Goal: Find specific page/section: Find specific page/section

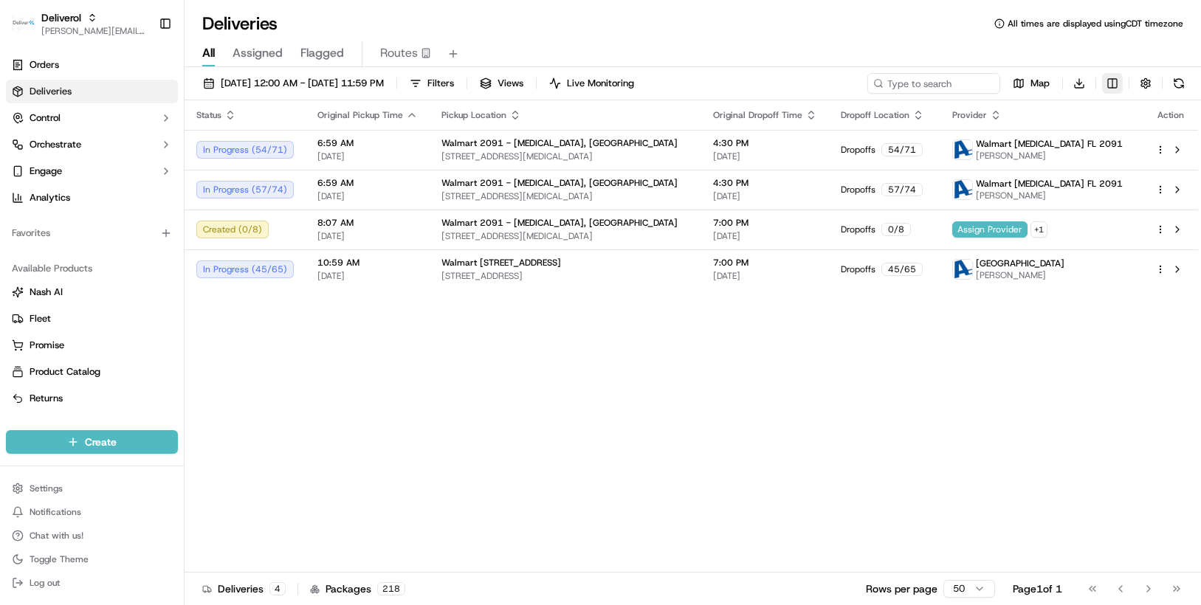
click at [1116, 86] on html "Deliverol [PERSON_NAME][EMAIL_ADDRESS][PERSON_NAME][DOMAIN_NAME] Toggle Sidebar…" at bounding box center [600, 302] width 1201 height 605
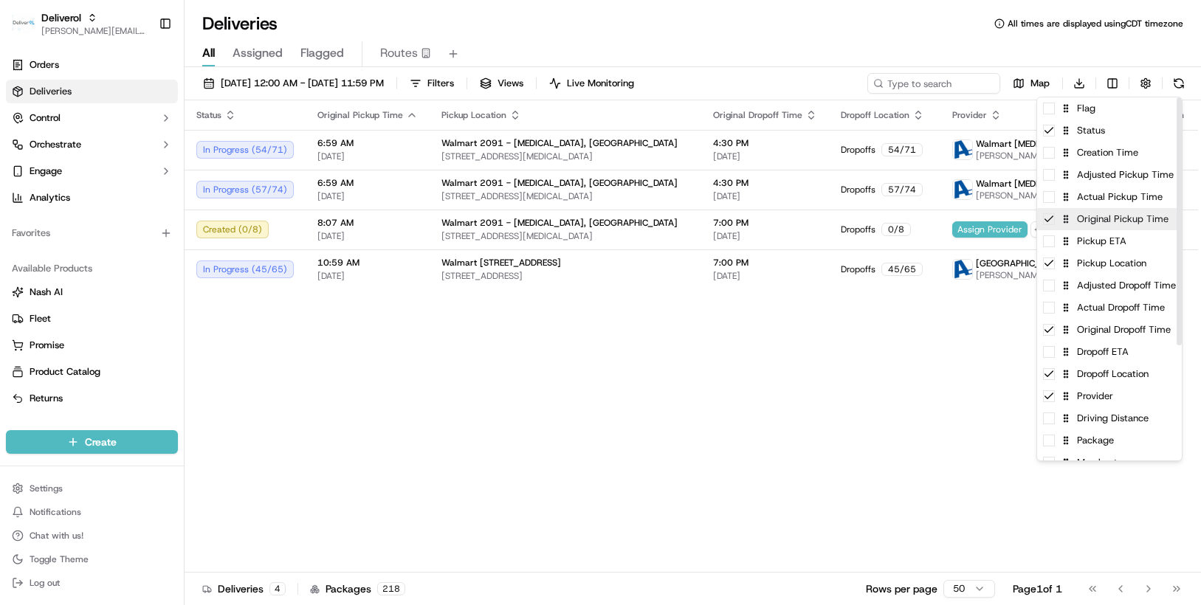
click at [1107, 224] on div "Original Pickup Time" at bounding box center [1109, 219] width 145 height 22
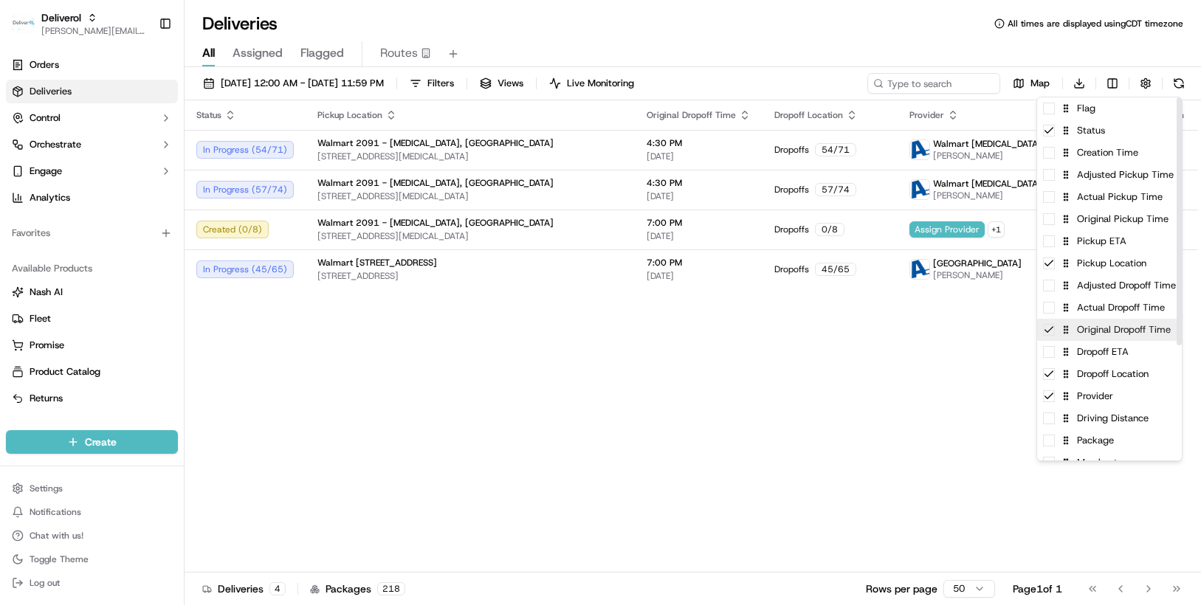
click at [1093, 333] on div "Original Dropoff Time" at bounding box center [1109, 330] width 145 height 22
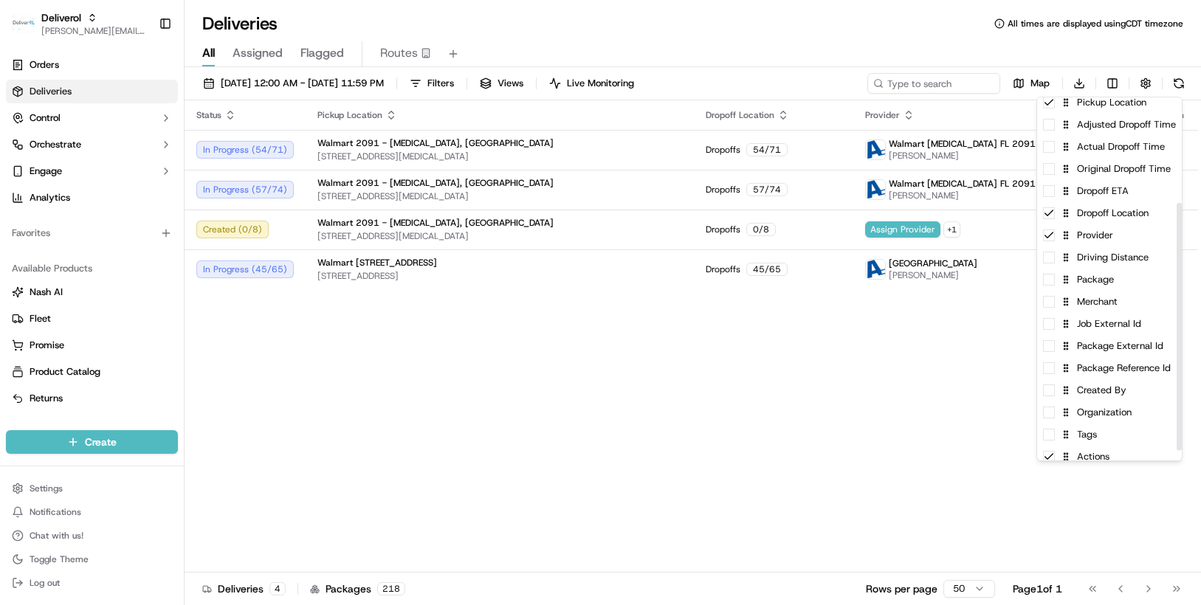
scroll to position [168, 0]
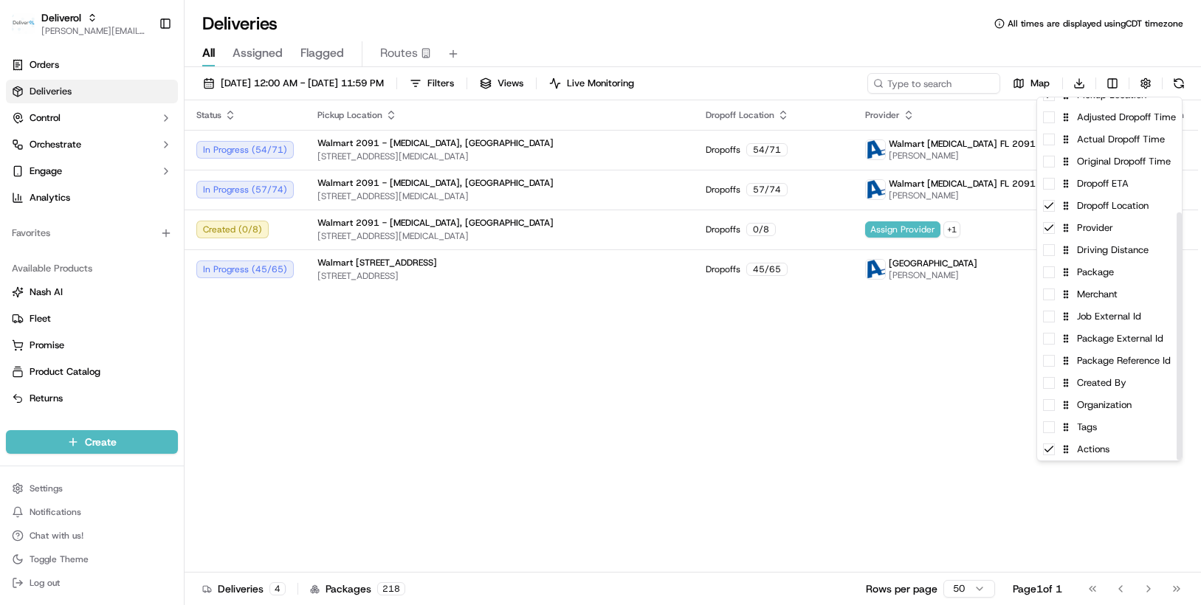
drag, startPoint x: 1178, startPoint y: 271, endPoint x: 1156, endPoint y: 415, distance: 145.6
click at [1177, 415] on div at bounding box center [1179, 337] width 5 height 248
drag, startPoint x: 1178, startPoint y: 365, endPoint x: 1175, endPoint y: 351, distance: 15.1
click at [1177, 351] on div at bounding box center [1179, 328] width 5 height 248
click at [1176, 351] on div at bounding box center [1179, 278] width 6 height 363
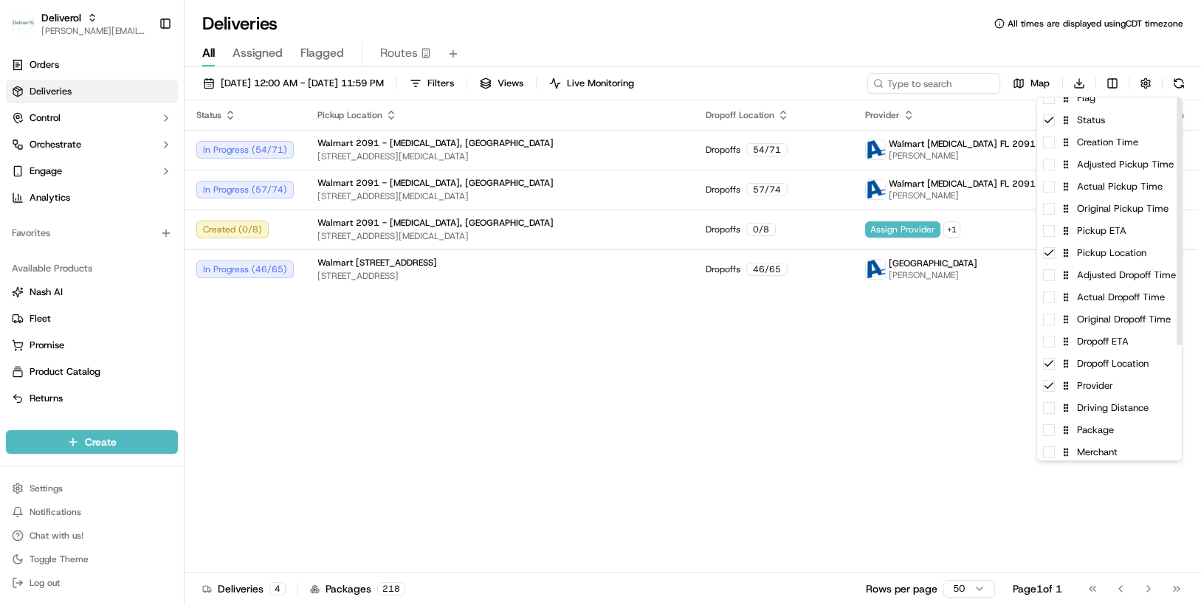
scroll to position [0, 0]
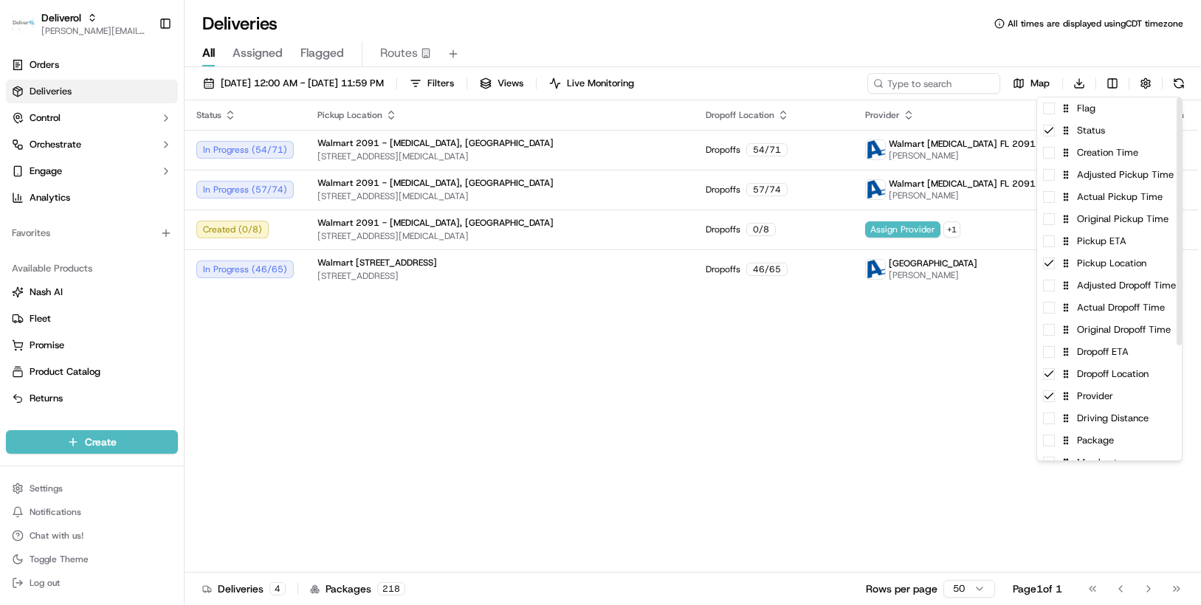
drag, startPoint x: 1177, startPoint y: 351, endPoint x: 1135, endPoint y: 156, distance: 199.4
click at [1177, 193] on div at bounding box center [1179, 221] width 5 height 248
click at [1098, 112] on div "Flag" at bounding box center [1109, 108] width 145 height 22
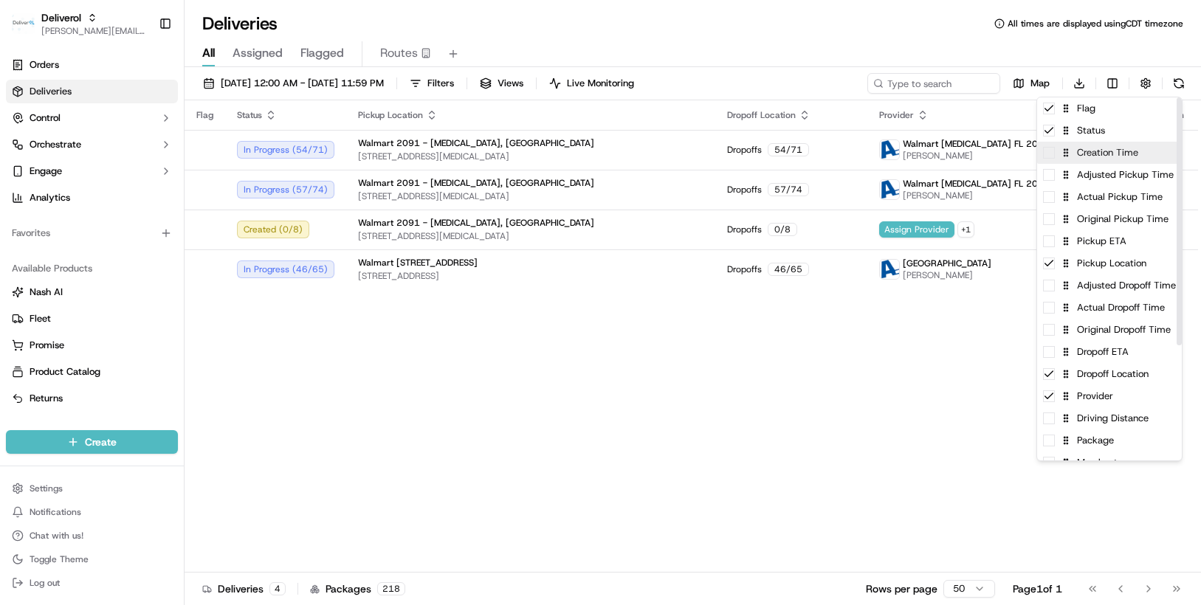
click at [1107, 159] on div "Creation Time" at bounding box center [1109, 153] width 145 height 22
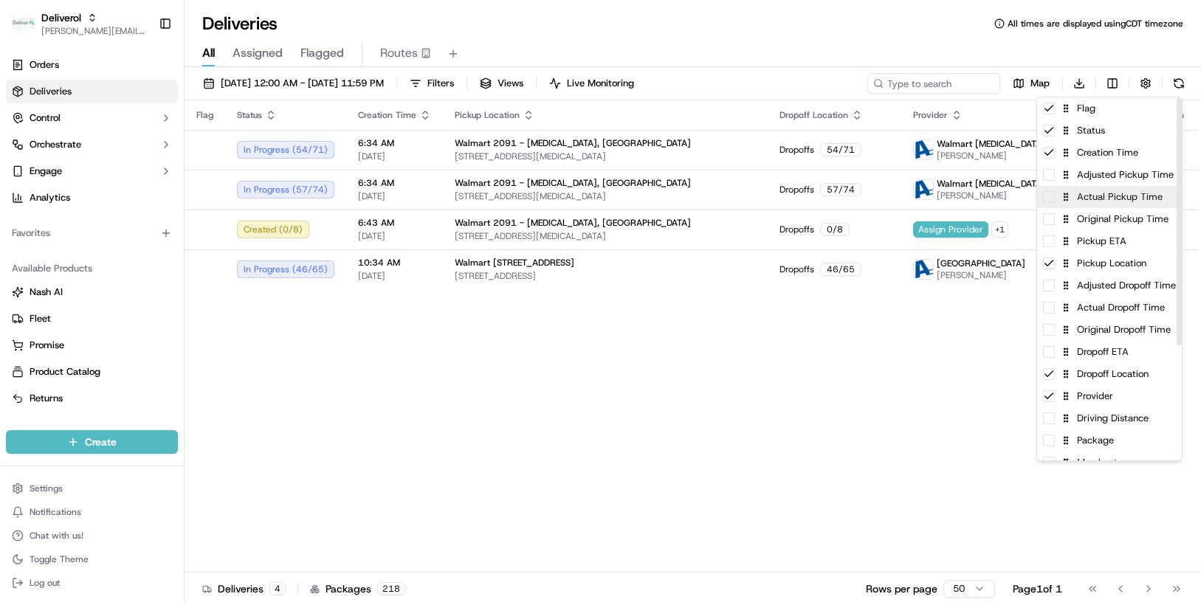
click at [1096, 207] on div "Actual Pickup Time" at bounding box center [1109, 197] width 145 height 22
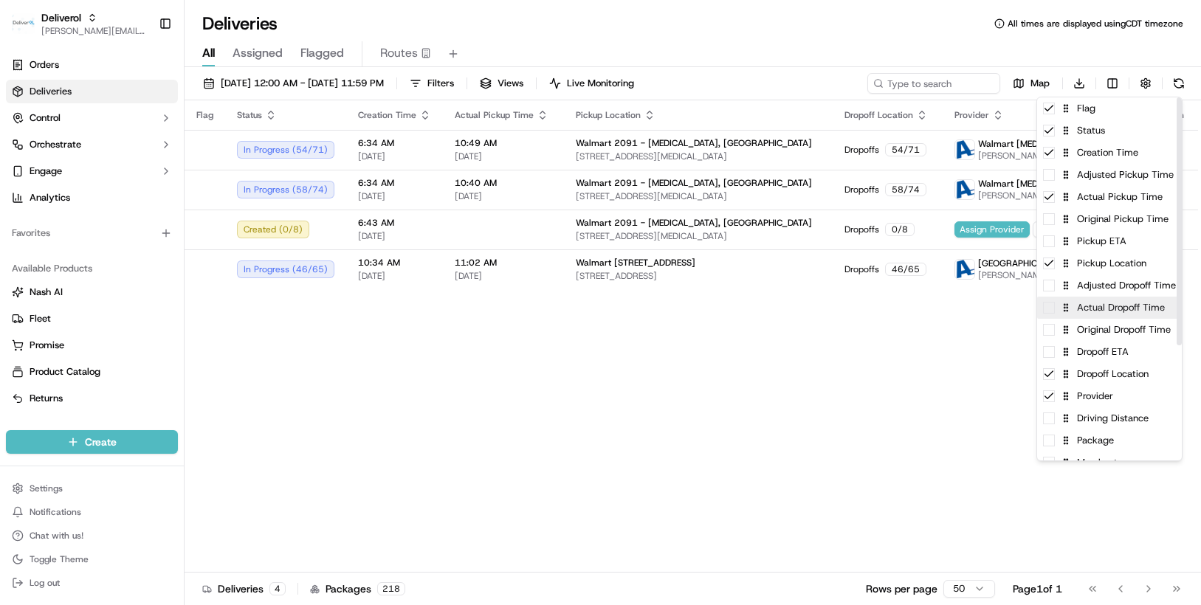
click at [1091, 316] on div "Actual Dropoff Time" at bounding box center [1109, 308] width 145 height 22
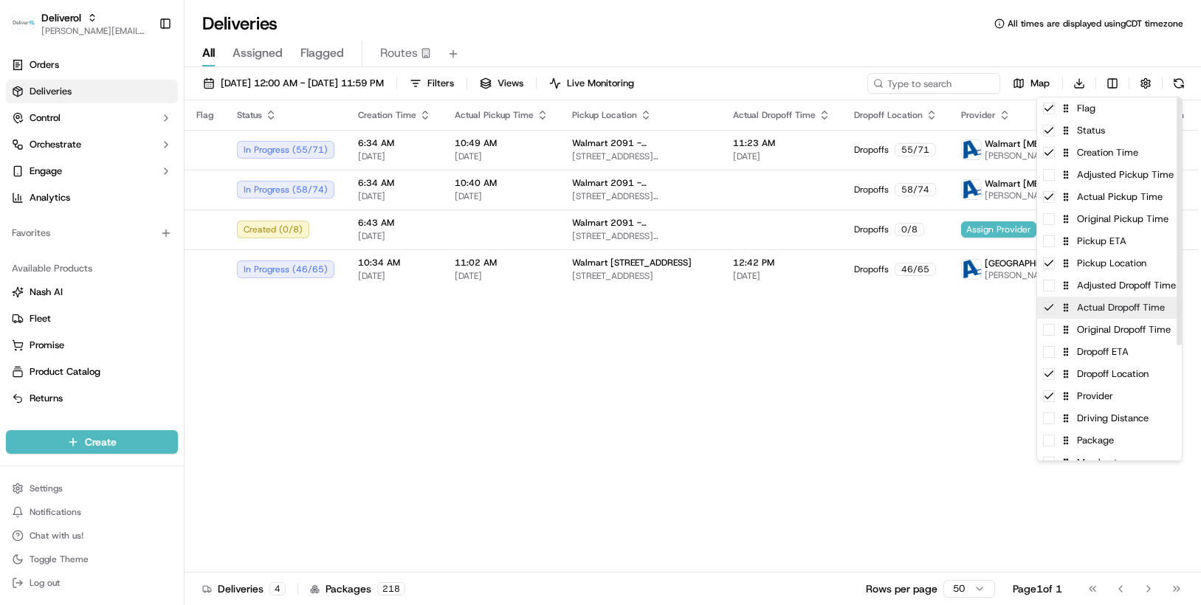
click at [1091, 316] on div "Actual Dropoff Time" at bounding box center [1109, 308] width 145 height 22
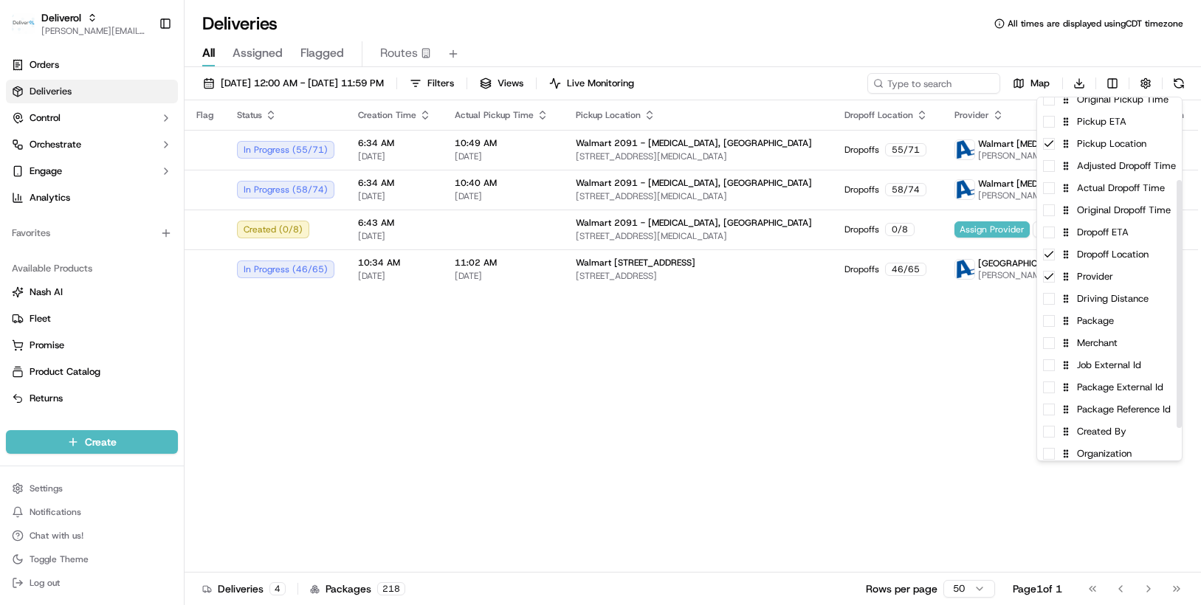
scroll to position [121, 0]
drag, startPoint x: 1178, startPoint y: 263, endPoint x: 1170, endPoint y: 346, distance: 83.0
click at [1177, 346] on div at bounding box center [1179, 304] width 5 height 248
click at [1137, 305] on div "Driving Distance" at bounding box center [1109, 297] width 145 height 22
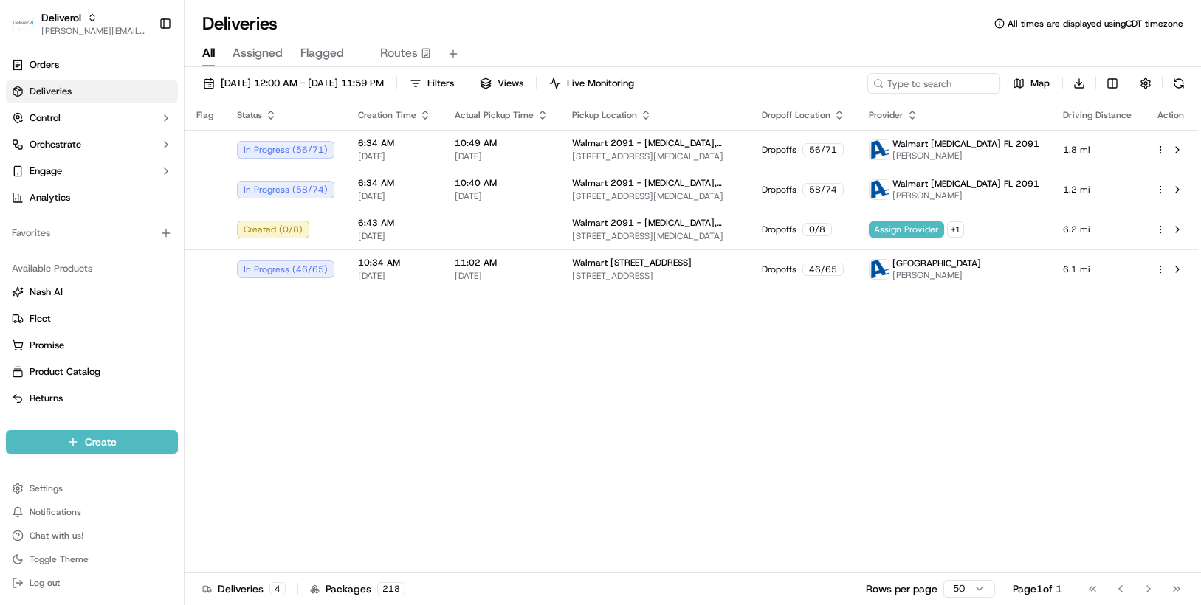
drag, startPoint x: 950, startPoint y: 342, endPoint x: 913, endPoint y: 342, distance: 37.7
click at [913, 342] on html "Deliverol [PERSON_NAME][EMAIL_ADDRESS][PERSON_NAME][DOMAIN_NAME] Toggle Sidebar…" at bounding box center [600, 302] width 1201 height 605
click at [1107, 89] on html "Deliverol [PERSON_NAME][EMAIL_ADDRESS][PERSON_NAME][DOMAIN_NAME] Toggle Sidebar…" at bounding box center [600, 302] width 1201 height 605
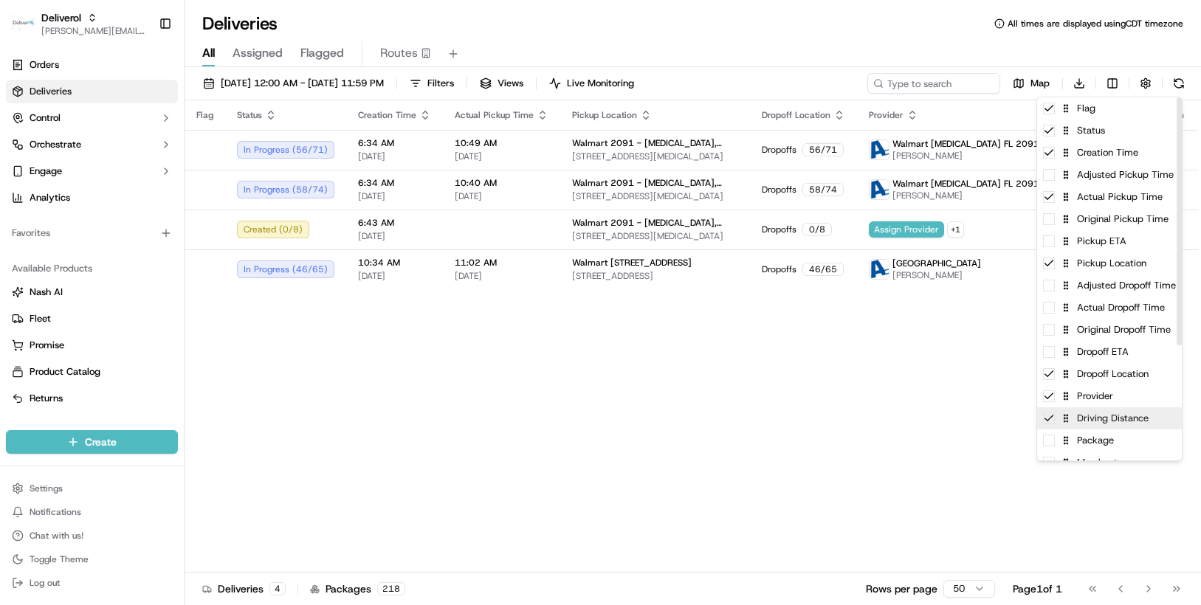
click at [1080, 420] on div "Driving Distance" at bounding box center [1109, 419] width 145 height 22
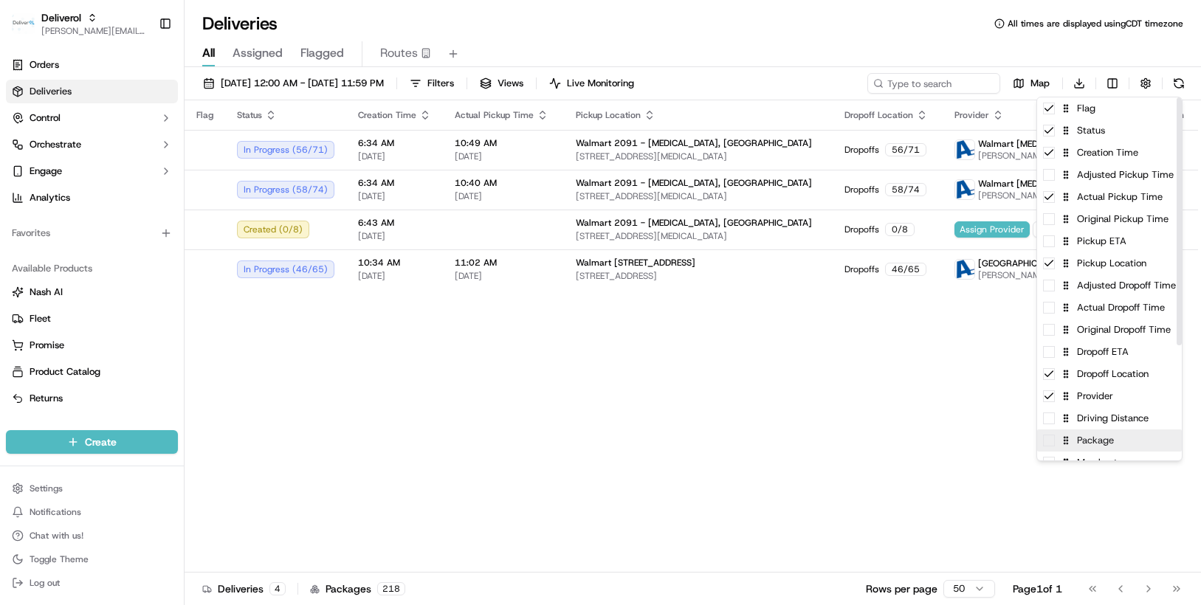
click at [1082, 445] on div "Package" at bounding box center [1109, 441] width 145 height 22
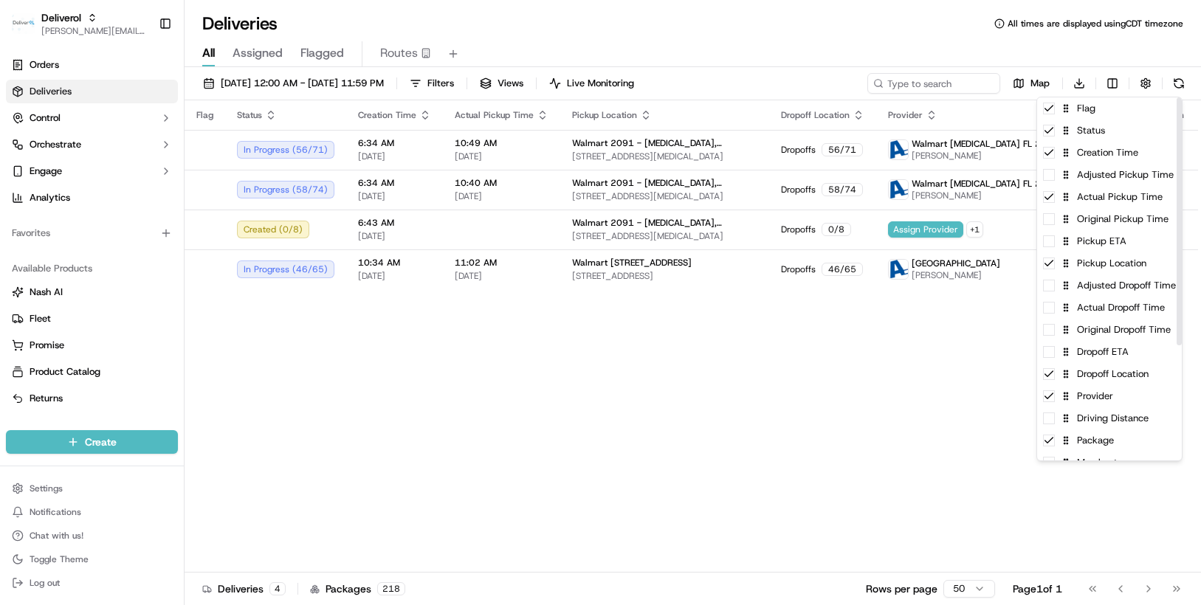
click at [969, 413] on html "Deliverol [PERSON_NAME][EMAIL_ADDRESS][PERSON_NAME][DOMAIN_NAME] Toggle Sidebar…" at bounding box center [600, 302] width 1201 height 605
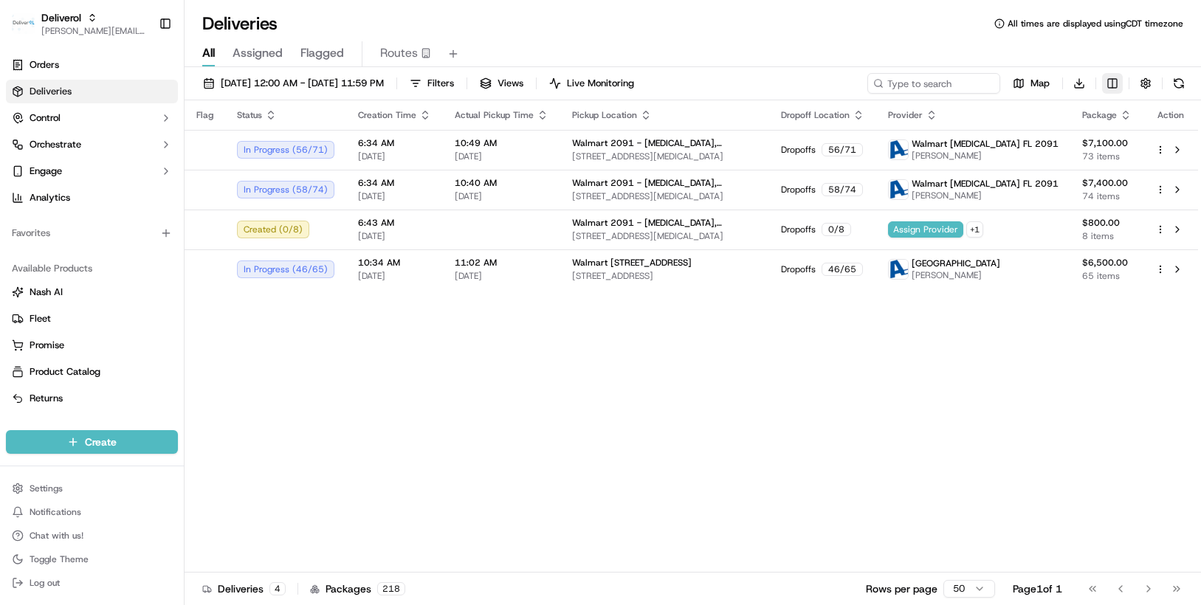
click at [1111, 87] on html "Deliverol [PERSON_NAME][EMAIL_ADDRESS][PERSON_NAME][DOMAIN_NAME] Toggle Sidebar…" at bounding box center [600, 302] width 1201 height 605
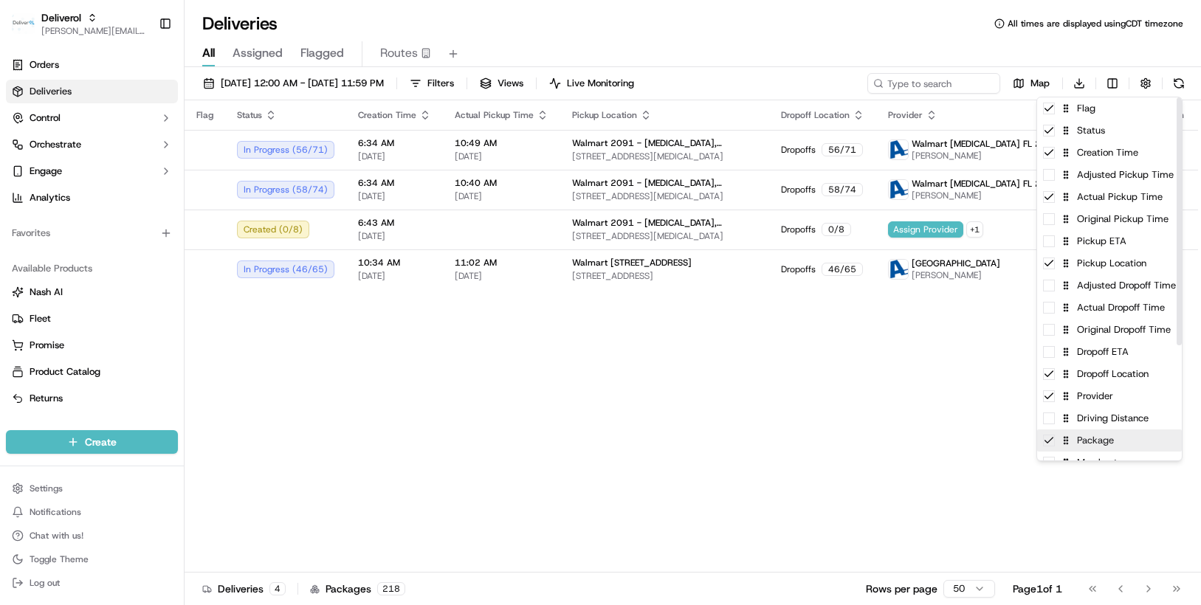
click at [1058, 447] on div "Package" at bounding box center [1109, 441] width 145 height 22
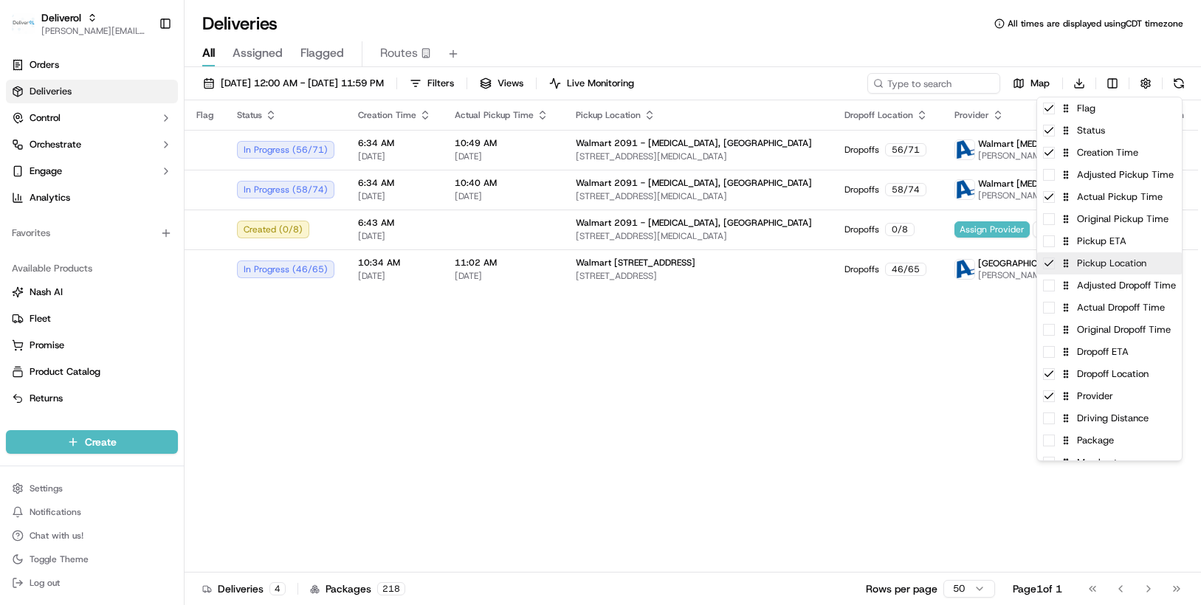
drag, startPoint x: 1182, startPoint y: 253, endPoint x: 1179, endPoint y: 274, distance: 20.9
click at [1179, 274] on div "Flag Status Creation Time Adjusted Pickup Time Actual Pickup Time Original Pick…" at bounding box center [1110, 279] width 146 height 365
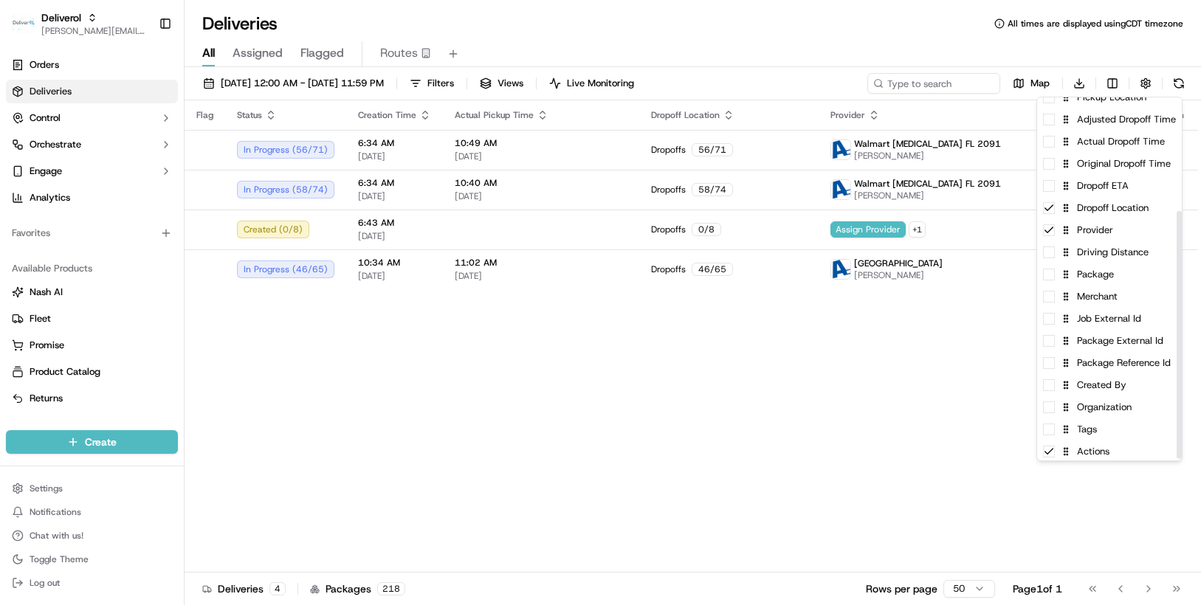
scroll to position [168, 0]
drag, startPoint x: 1180, startPoint y: 270, endPoint x: 1173, endPoint y: 396, distance: 126.4
click at [1177, 396] on div at bounding box center [1179, 337] width 5 height 248
click at [1102, 454] on div "Actions" at bounding box center [1109, 450] width 145 height 22
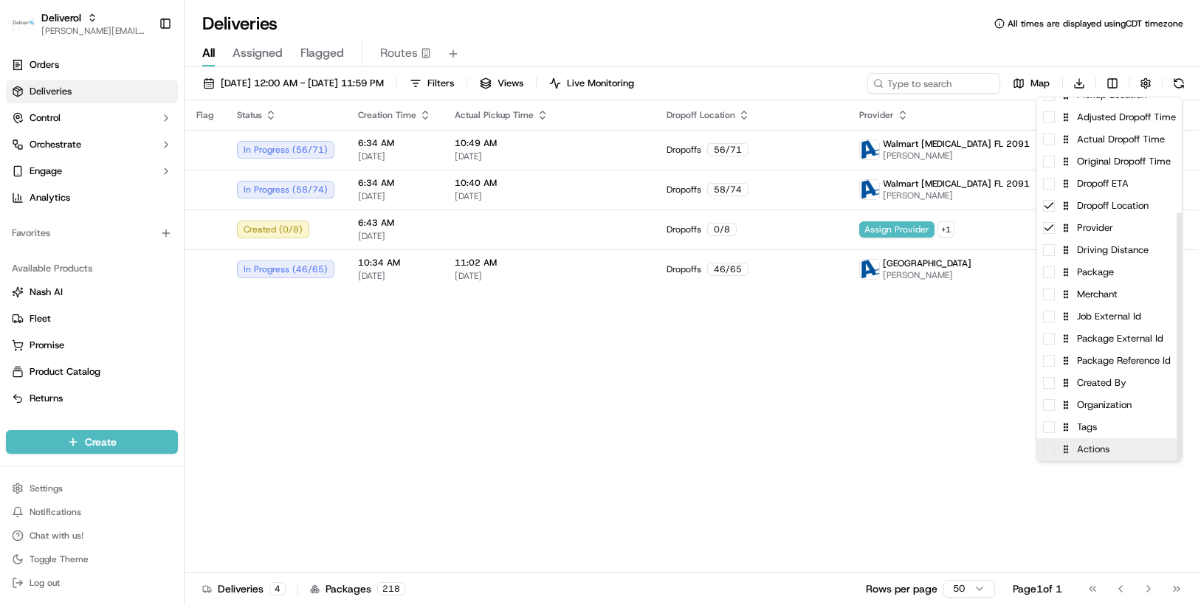
click at [1102, 454] on div "Actions" at bounding box center [1109, 450] width 145 height 22
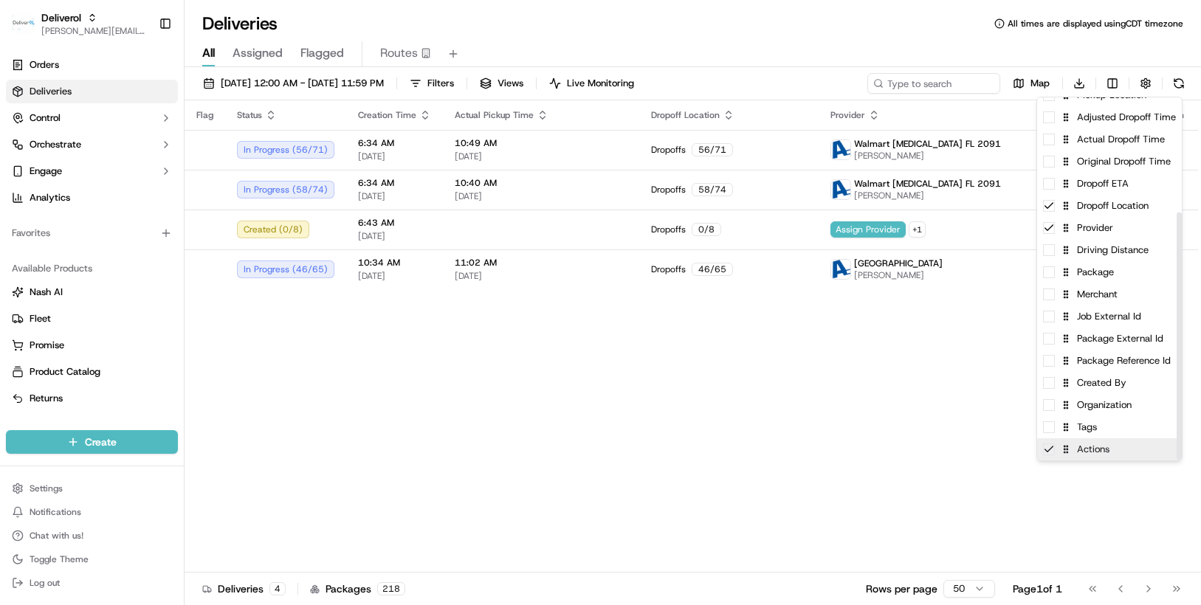
click at [1102, 454] on div "Actions" at bounding box center [1109, 450] width 145 height 22
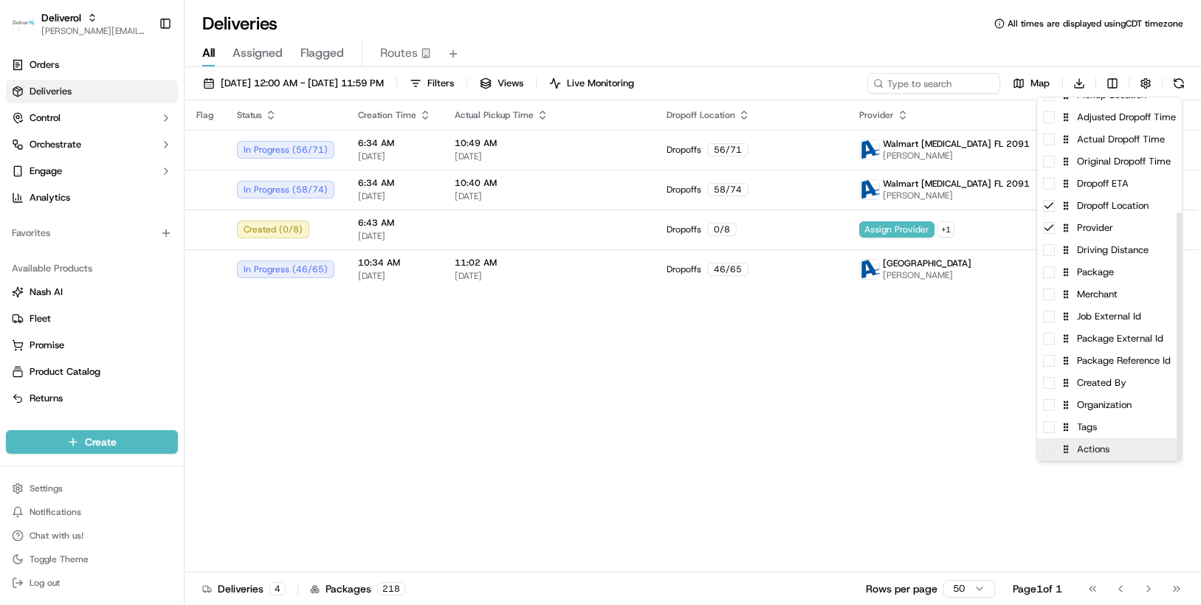
click at [1102, 454] on div "Actions" at bounding box center [1109, 450] width 145 height 22
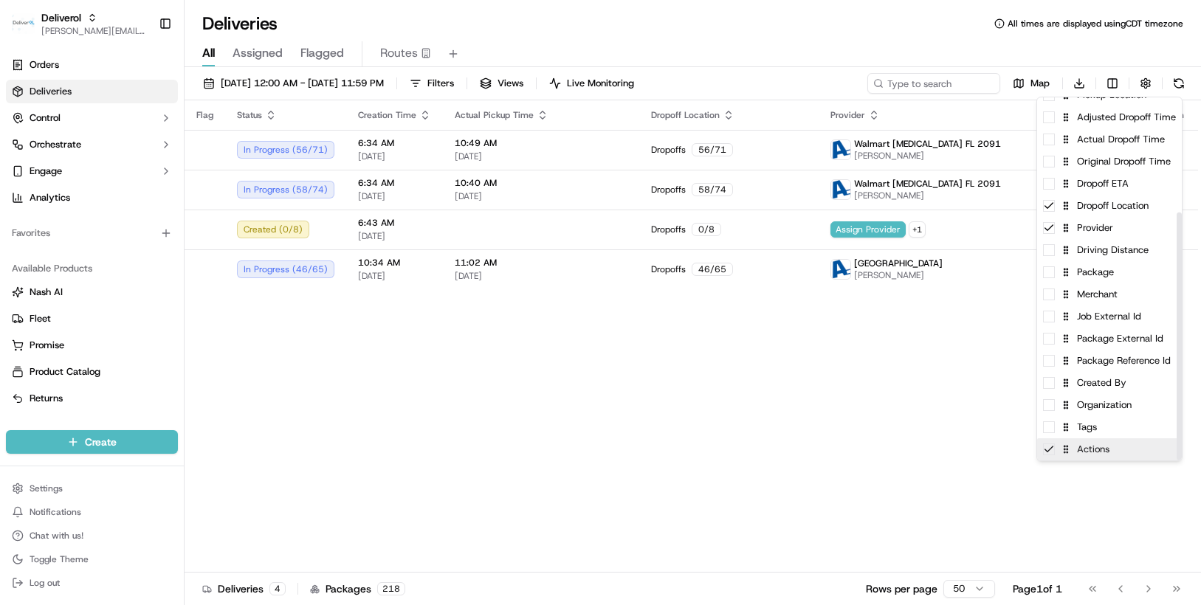
click at [1102, 454] on div "Actions" at bounding box center [1109, 450] width 145 height 22
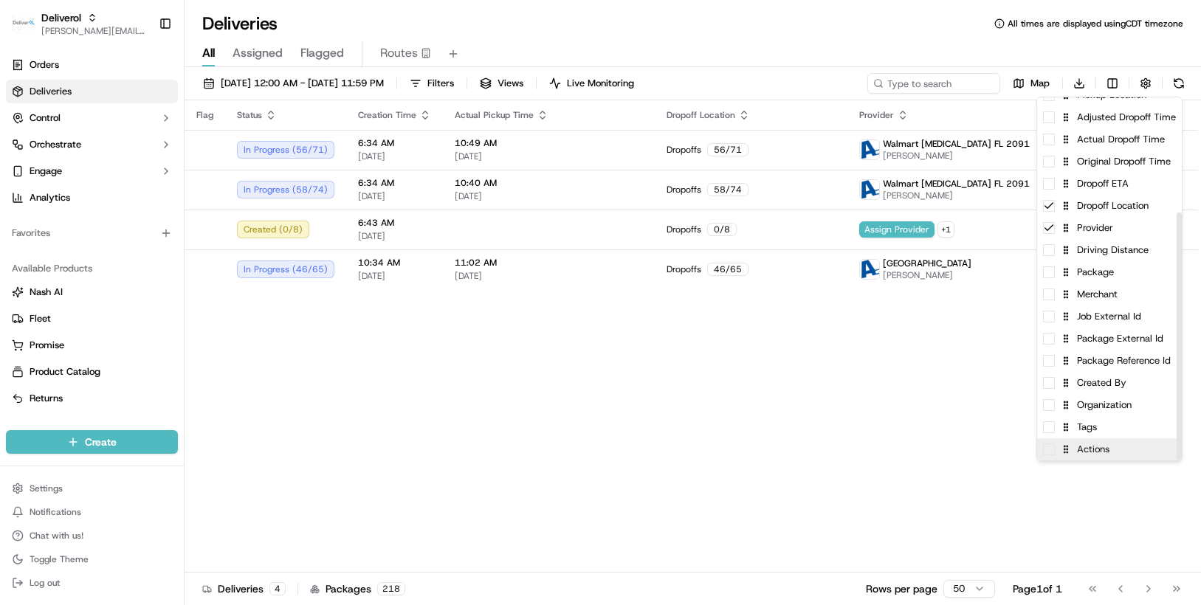
click at [1102, 454] on div "Actions" at bounding box center [1109, 450] width 145 height 22
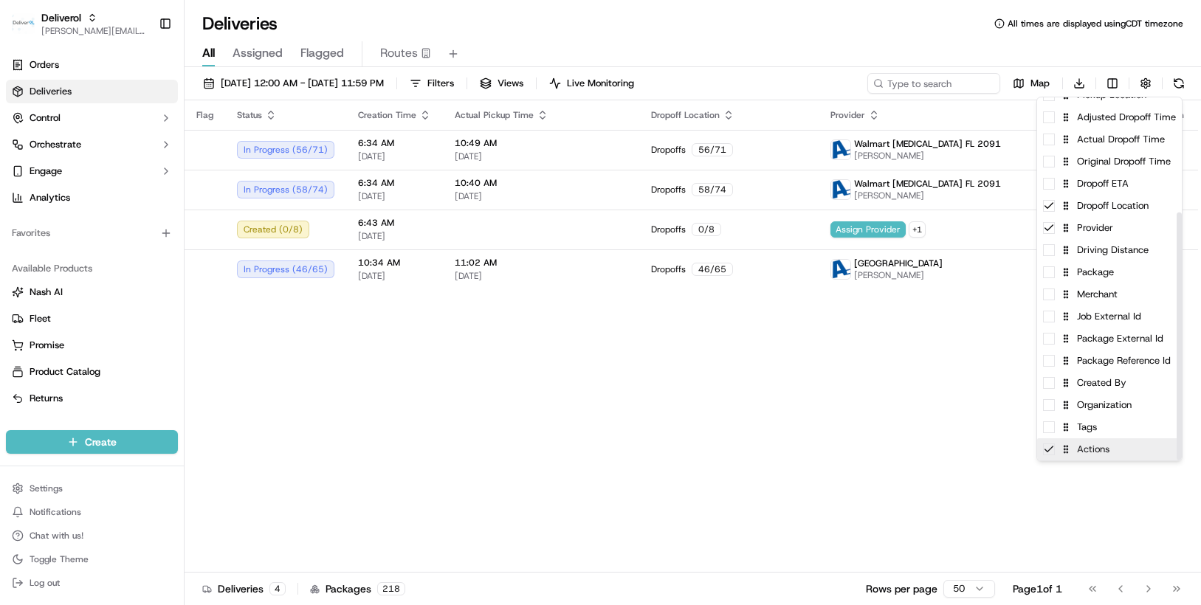
click at [1102, 454] on div "Actions" at bounding box center [1109, 450] width 145 height 22
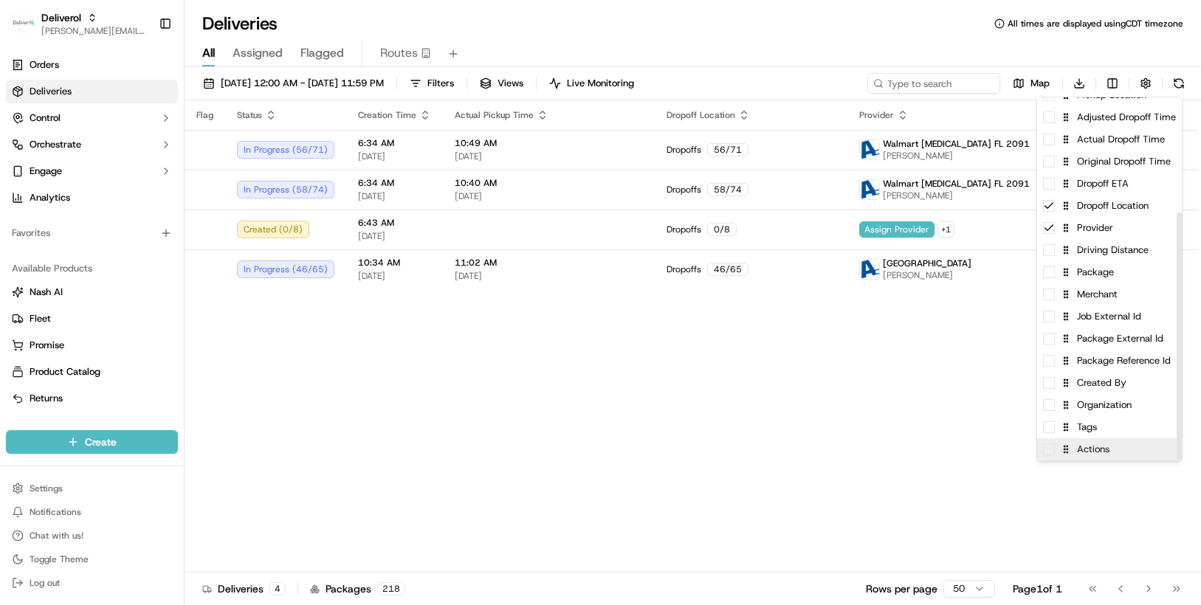
click at [1102, 454] on div "Actions" at bounding box center [1109, 450] width 145 height 22
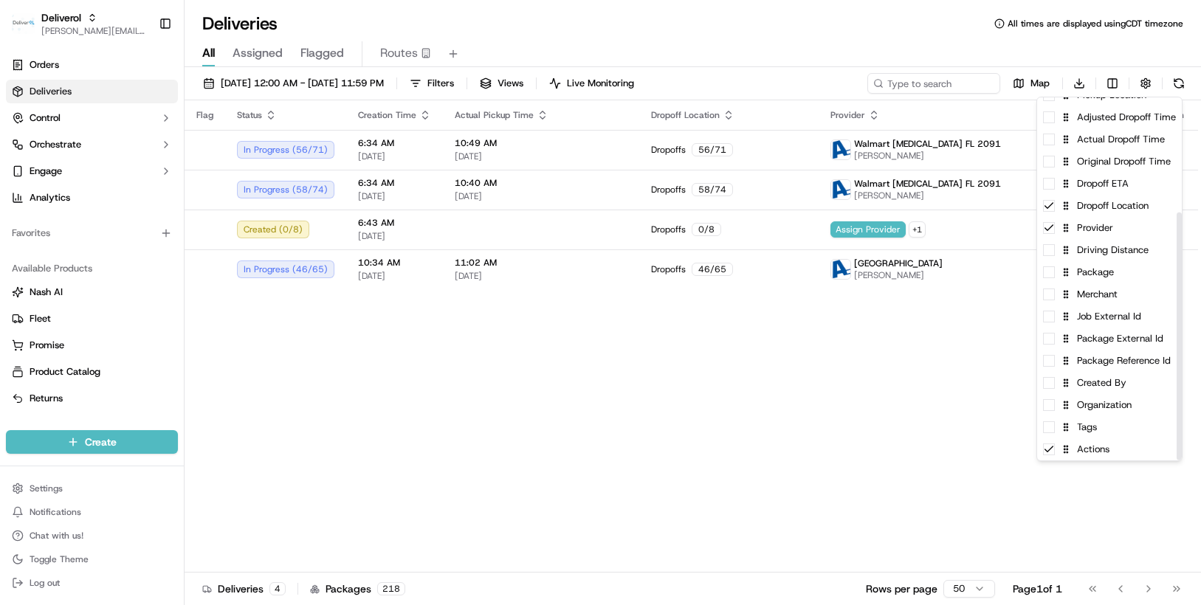
click at [970, 379] on html "Deliverol [PERSON_NAME][EMAIL_ADDRESS][PERSON_NAME][DOMAIN_NAME] Toggle Sidebar…" at bounding box center [600, 302] width 1201 height 605
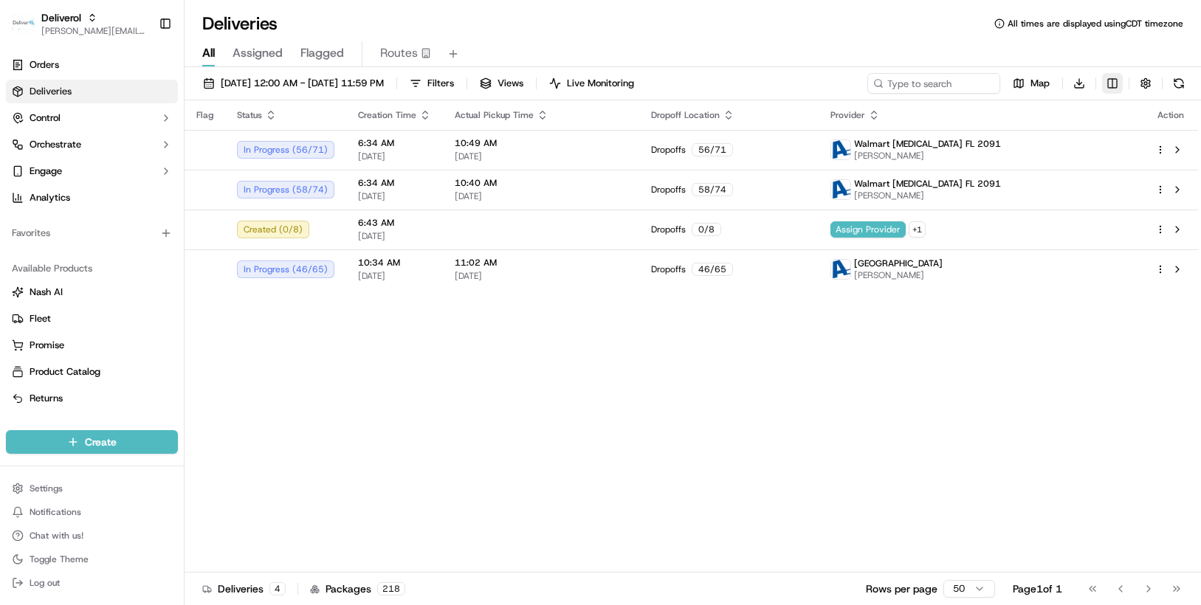
click at [1107, 86] on html "Deliverol [PERSON_NAME][EMAIL_ADDRESS][PERSON_NAME][DOMAIN_NAME] Toggle Sidebar…" at bounding box center [600, 302] width 1201 height 605
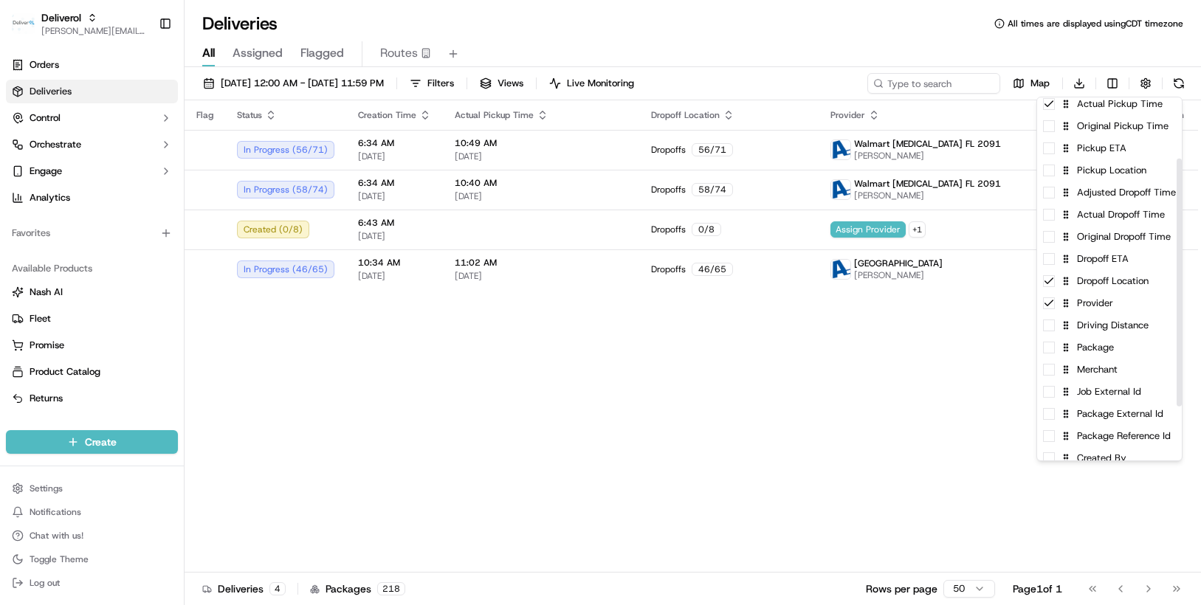
scroll to position [94, 0]
drag, startPoint x: 1178, startPoint y: 292, endPoint x: 1167, endPoint y: 356, distance: 65.2
click at [1177, 356] on div at bounding box center [1179, 283] width 5 height 248
click at [1119, 374] on div "Merchant" at bounding box center [1109, 369] width 145 height 22
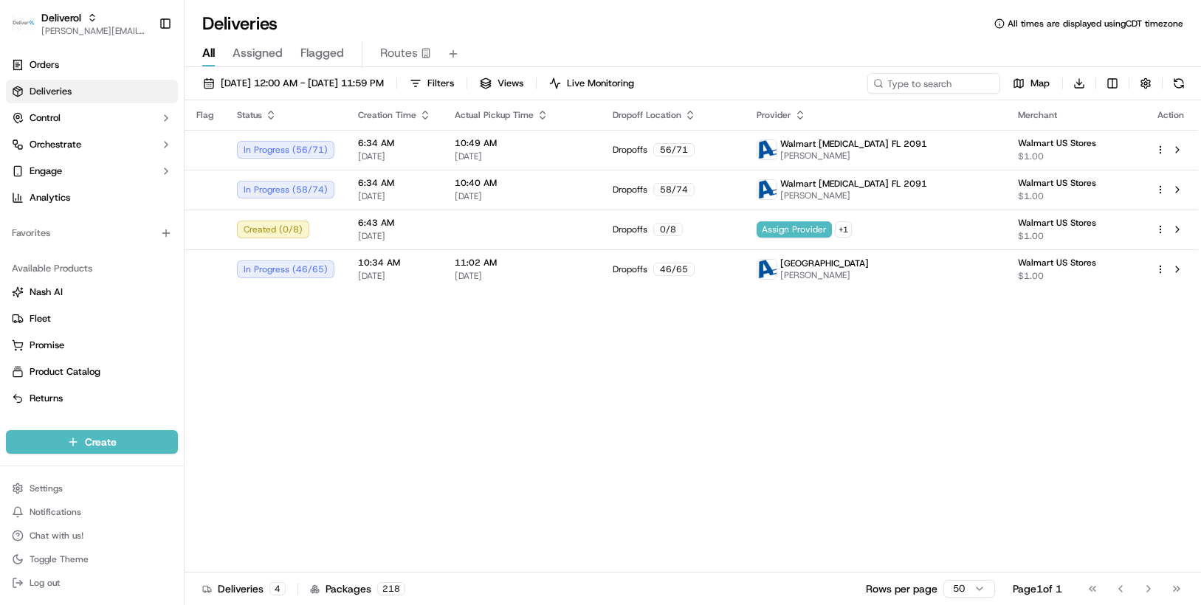
click at [927, 324] on html "Deliverol [PERSON_NAME][EMAIL_ADDRESS][PERSON_NAME][DOMAIN_NAME] Toggle Sidebar…" at bounding box center [600, 302] width 1201 height 605
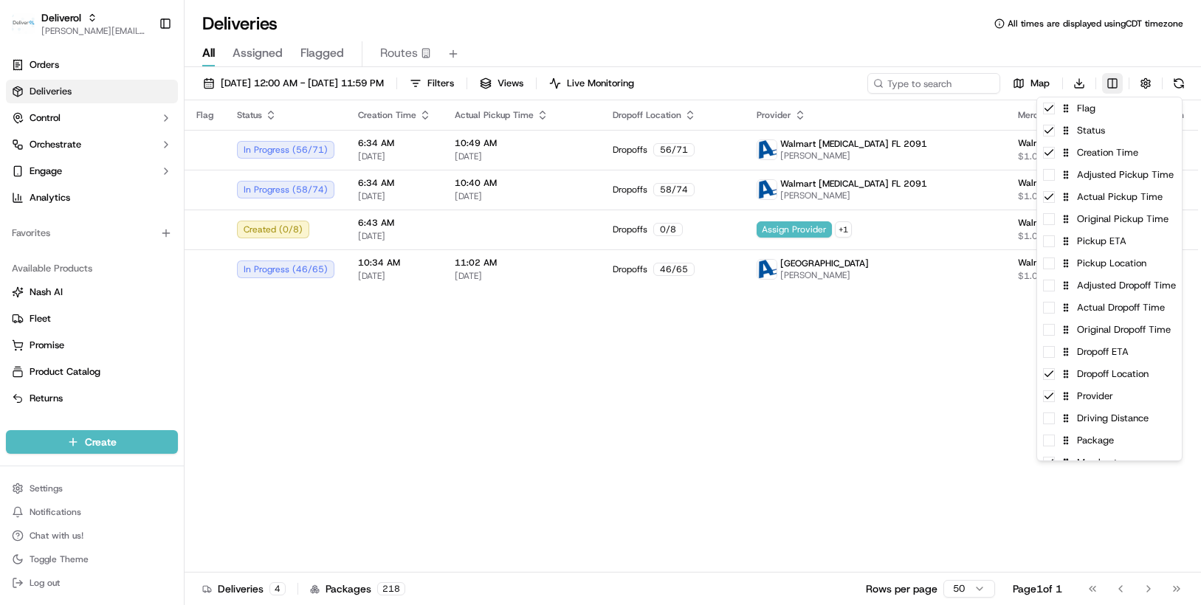
click at [1113, 80] on html "Deliverol [PERSON_NAME][EMAIL_ADDRESS][PERSON_NAME][DOMAIN_NAME] Toggle Sidebar…" at bounding box center [600, 302] width 1201 height 605
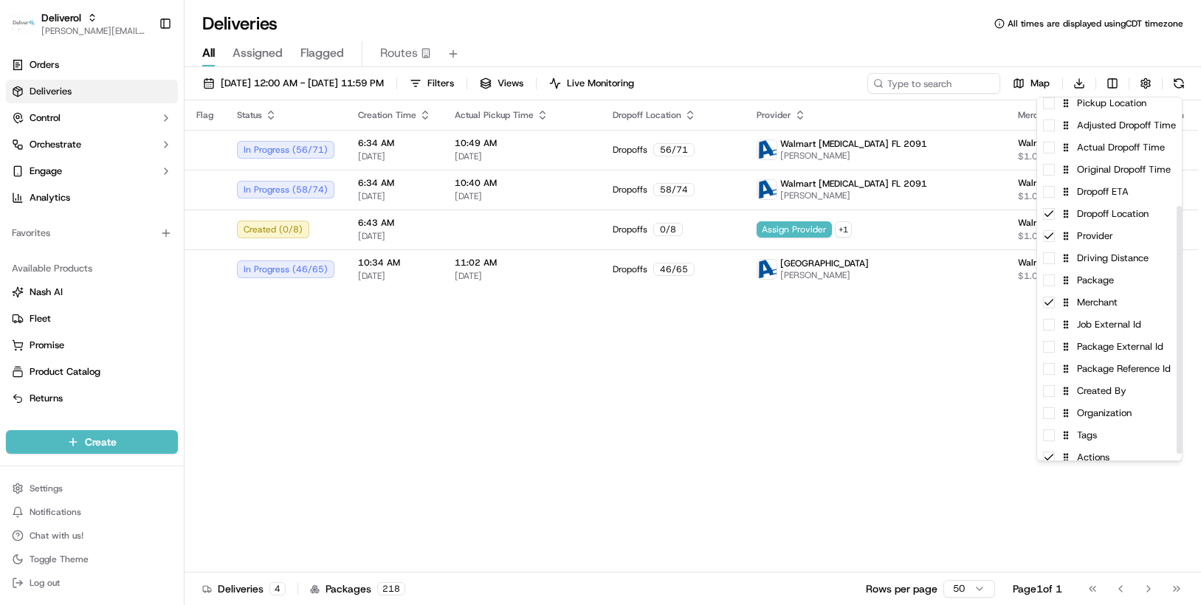
scroll to position [168, 0]
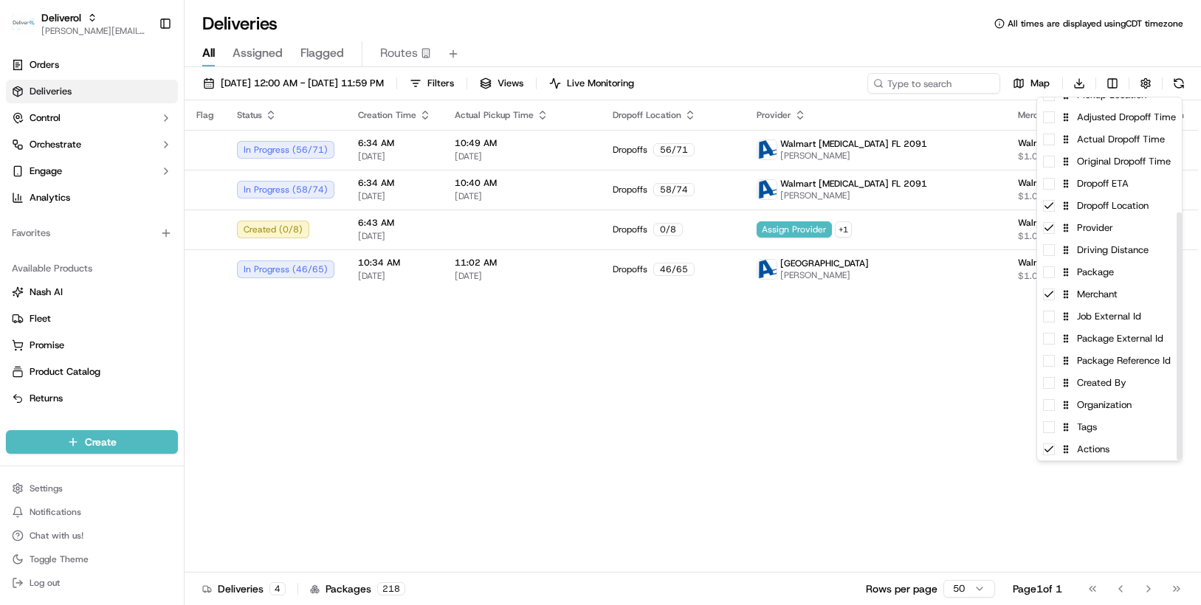
drag, startPoint x: 1178, startPoint y: 325, endPoint x: 1164, endPoint y: 452, distance: 127.8
click at [1177, 452] on div at bounding box center [1179, 337] width 5 height 248
click at [1097, 302] on div "Merchant" at bounding box center [1109, 295] width 145 height 22
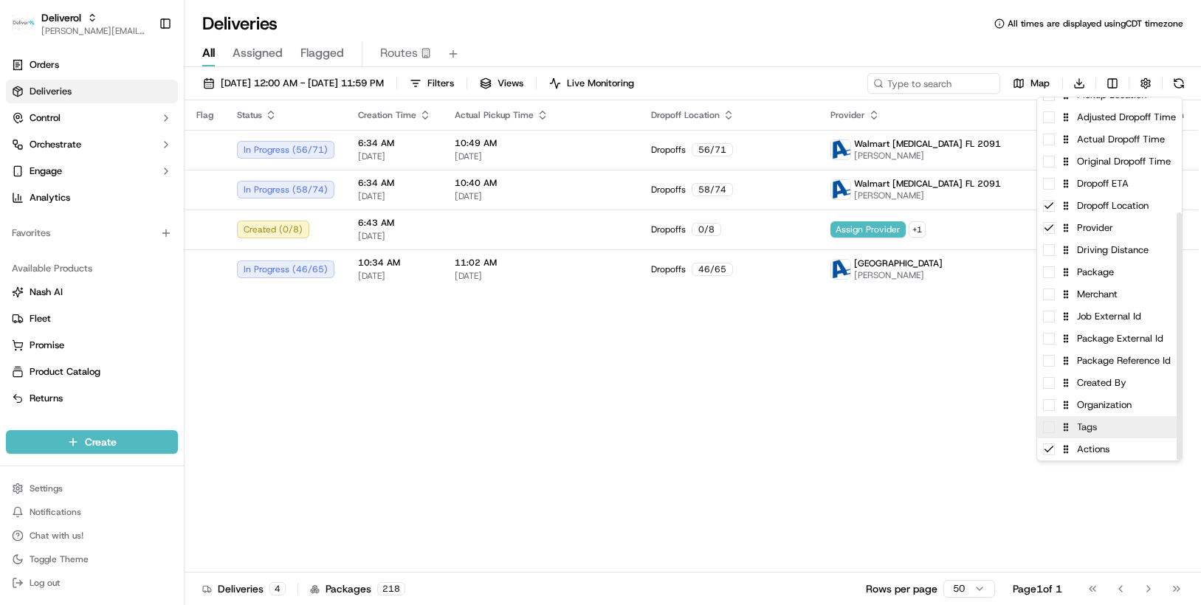
click at [1089, 436] on div "Tags" at bounding box center [1109, 427] width 145 height 22
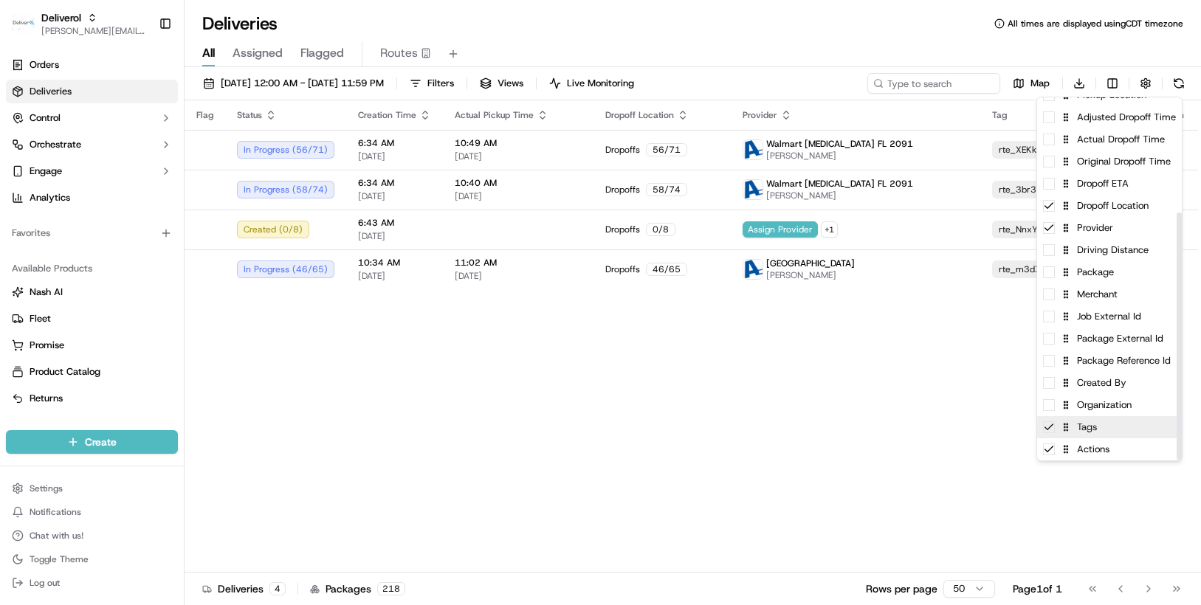
click at [1052, 433] on div "Tags" at bounding box center [1109, 427] width 145 height 22
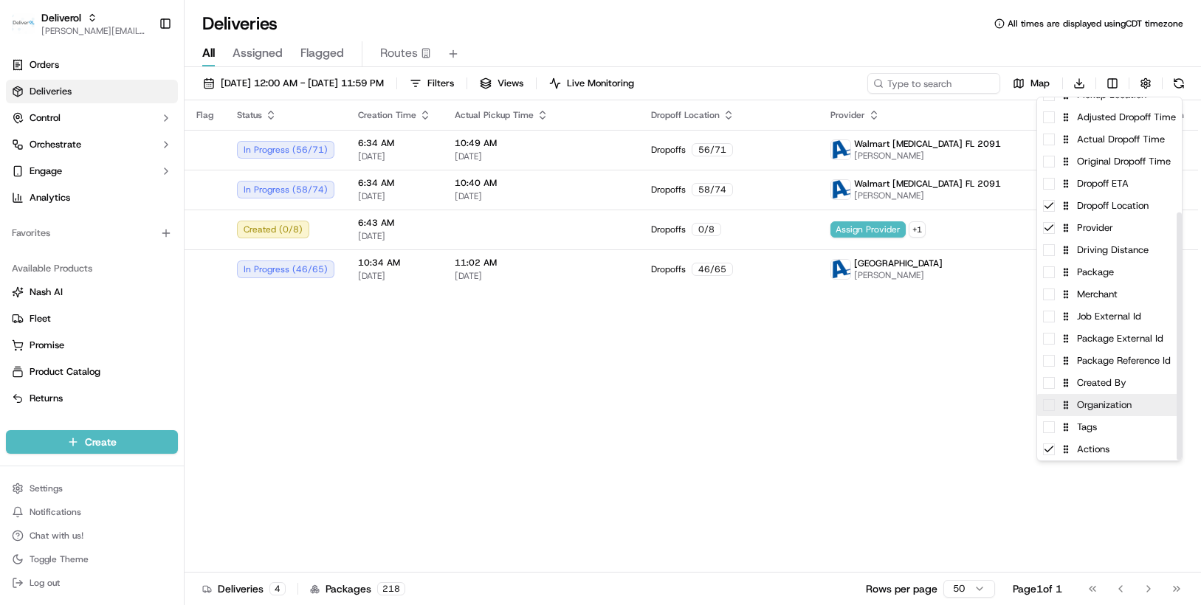
click at [1090, 414] on div "Organization" at bounding box center [1109, 405] width 145 height 22
click at [960, 409] on html "Deliverol [PERSON_NAME][EMAIL_ADDRESS][PERSON_NAME][DOMAIN_NAME] Toggle Sidebar…" at bounding box center [600, 302] width 1201 height 605
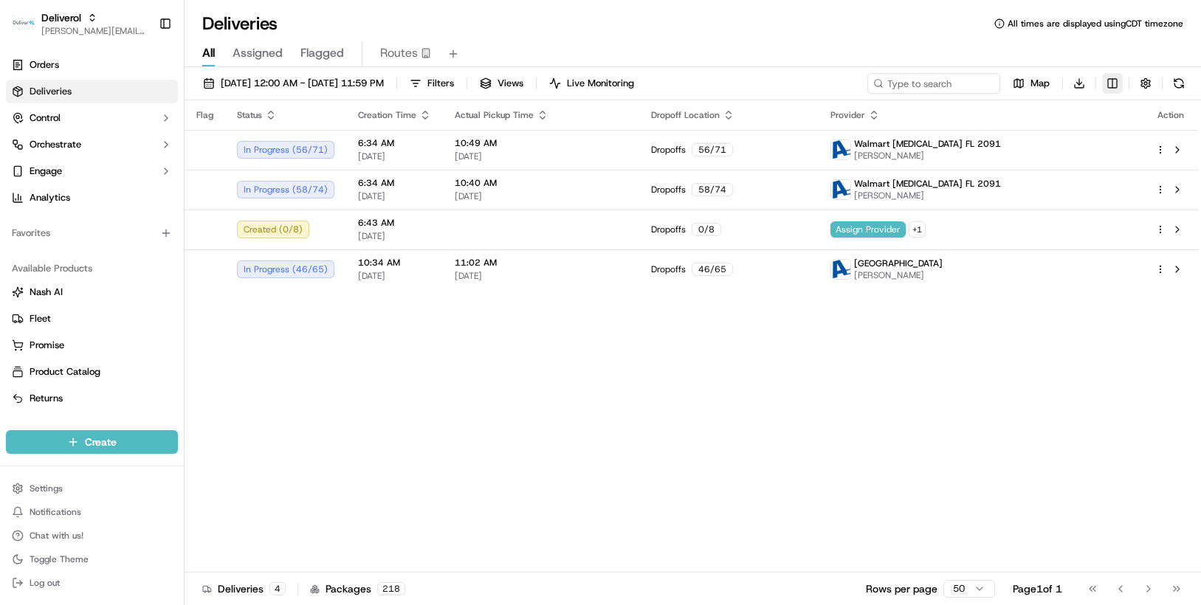
click at [1109, 85] on html "Deliverol [PERSON_NAME][EMAIL_ADDRESS][PERSON_NAME][DOMAIN_NAME] Toggle Sidebar…" at bounding box center [600, 302] width 1201 height 605
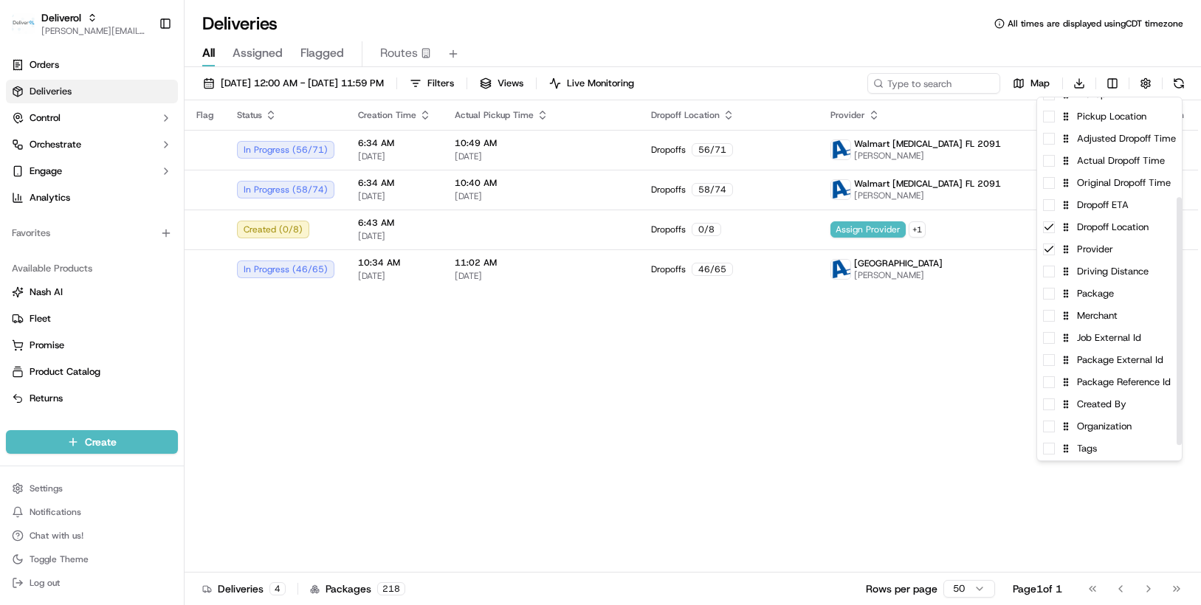
drag, startPoint x: 1181, startPoint y: 300, endPoint x: 1163, endPoint y: 422, distance: 123.8
click at [1177, 422] on div at bounding box center [1179, 321] width 5 height 248
click at [1107, 408] on div "Organization" at bounding box center [1109, 405] width 145 height 22
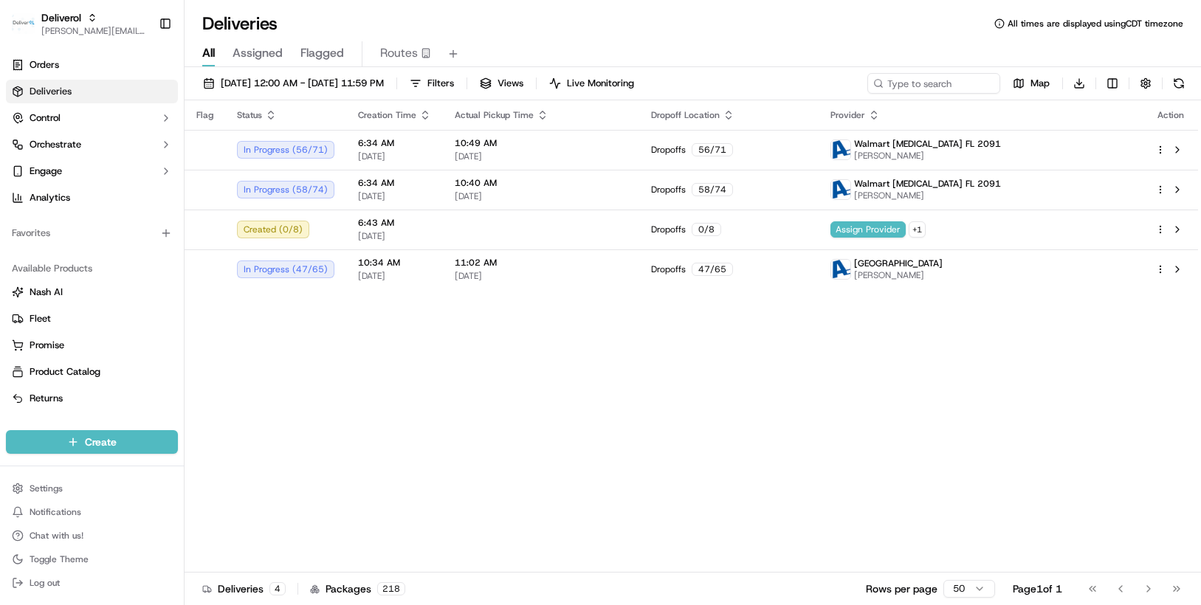
click at [876, 407] on html "Deliverol [PERSON_NAME][EMAIL_ADDRESS][PERSON_NAME][DOMAIN_NAME] Toggle Sidebar…" at bounding box center [600, 302] width 1201 height 605
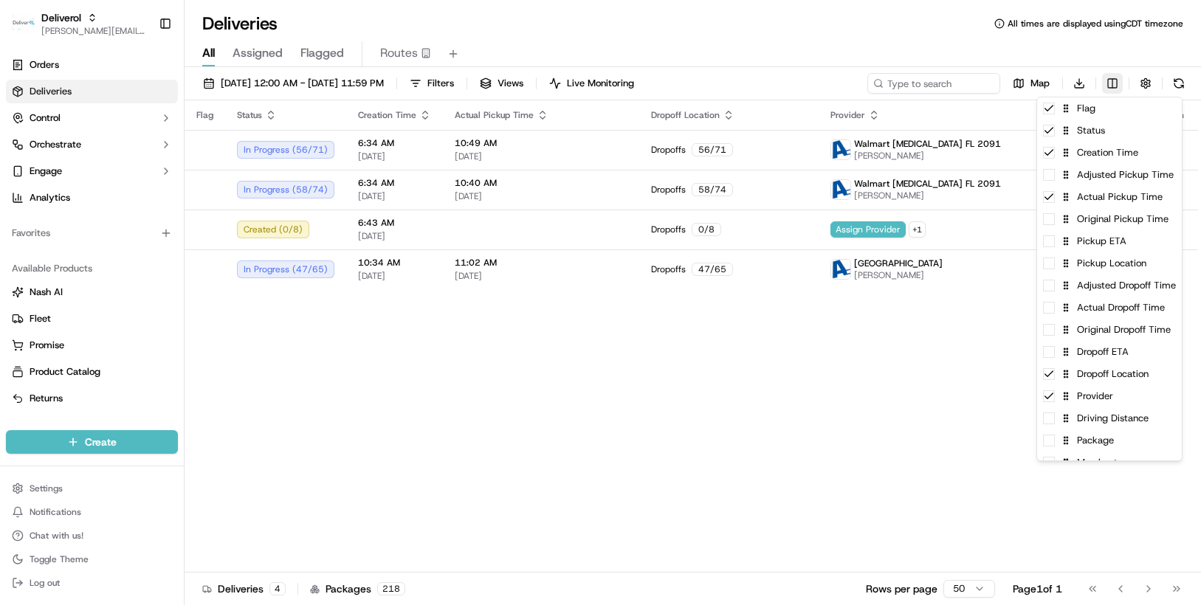
click at [1110, 88] on html "Deliverol [PERSON_NAME][EMAIL_ADDRESS][PERSON_NAME][DOMAIN_NAME] Toggle Sidebar…" at bounding box center [600, 302] width 1201 height 605
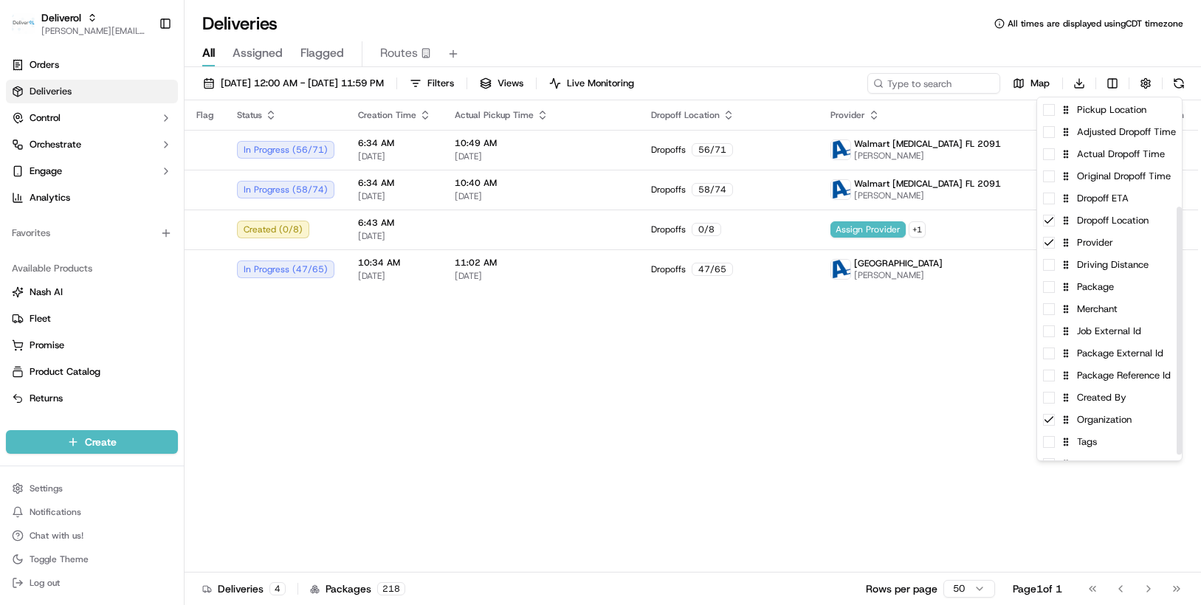
scroll to position [168, 0]
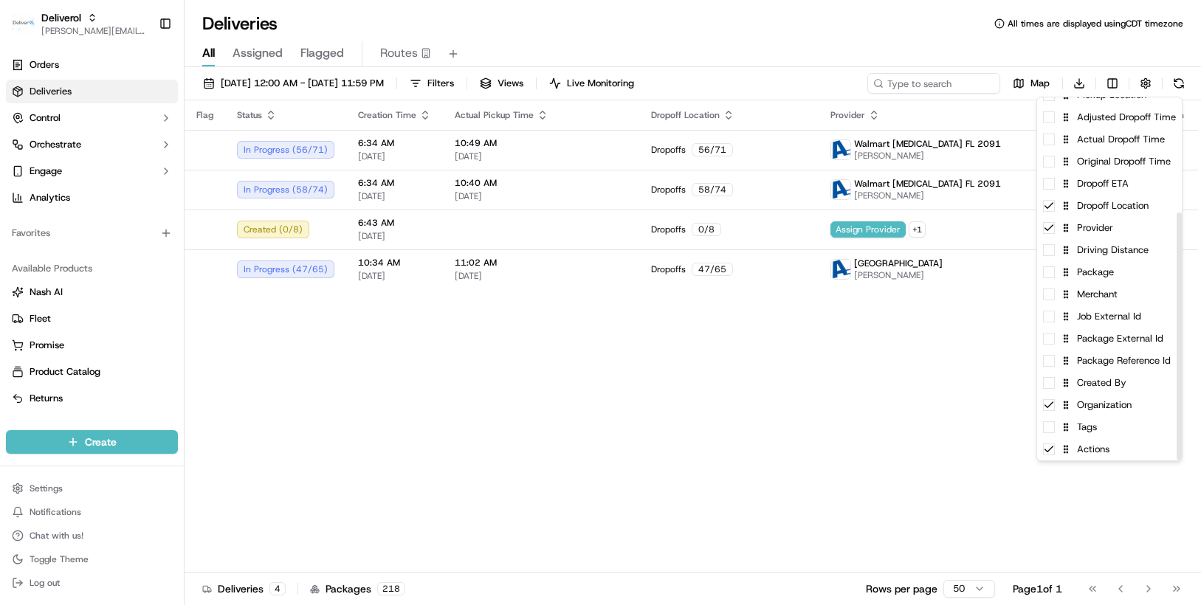
drag, startPoint x: 1179, startPoint y: 319, endPoint x: 1179, endPoint y: 445, distance: 126.2
click at [1179, 445] on div at bounding box center [1179, 337] width 5 height 248
click at [1113, 411] on div "Organization" at bounding box center [1109, 405] width 145 height 22
click at [591, 392] on html "Deliverol [PERSON_NAME][EMAIL_ADDRESS][PERSON_NAME][DOMAIN_NAME] Toggle Sidebar…" at bounding box center [600, 302] width 1201 height 605
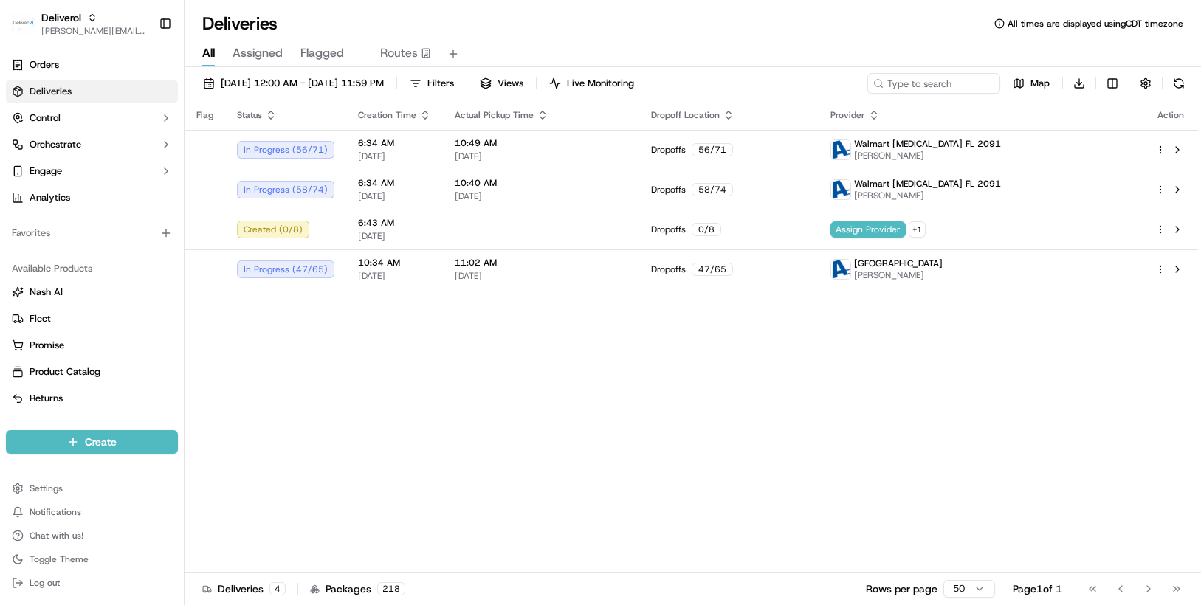
click at [460, 412] on div "Flag Status Creation Time Actual Pickup Time Dropoff Location Provider Action I…" at bounding box center [692, 336] width 1014 height 473
click at [1076, 83] on html "Deliverol [PERSON_NAME][EMAIL_ADDRESS][PERSON_NAME][DOMAIN_NAME] Toggle Sidebar…" at bounding box center [600, 302] width 1201 height 605
click at [1067, 216] on html "Deliverol [PERSON_NAME][EMAIL_ADDRESS][PERSON_NAME][DOMAIN_NAME] Toggle Sidebar…" at bounding box center [600, 302] width 1201 height 605
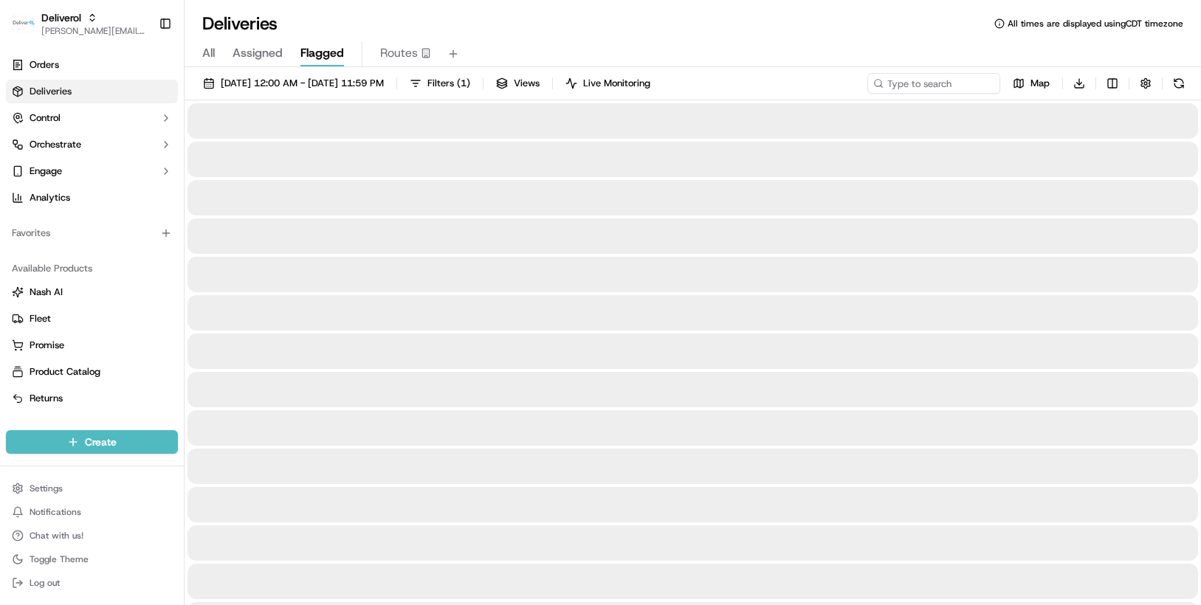
click at [311, 51] on span "Flagged" at bounding box center [322, 53] width 44 height 18
click at [208, 49] on span "All" at bounding box center [208, 53] width 13 height 18
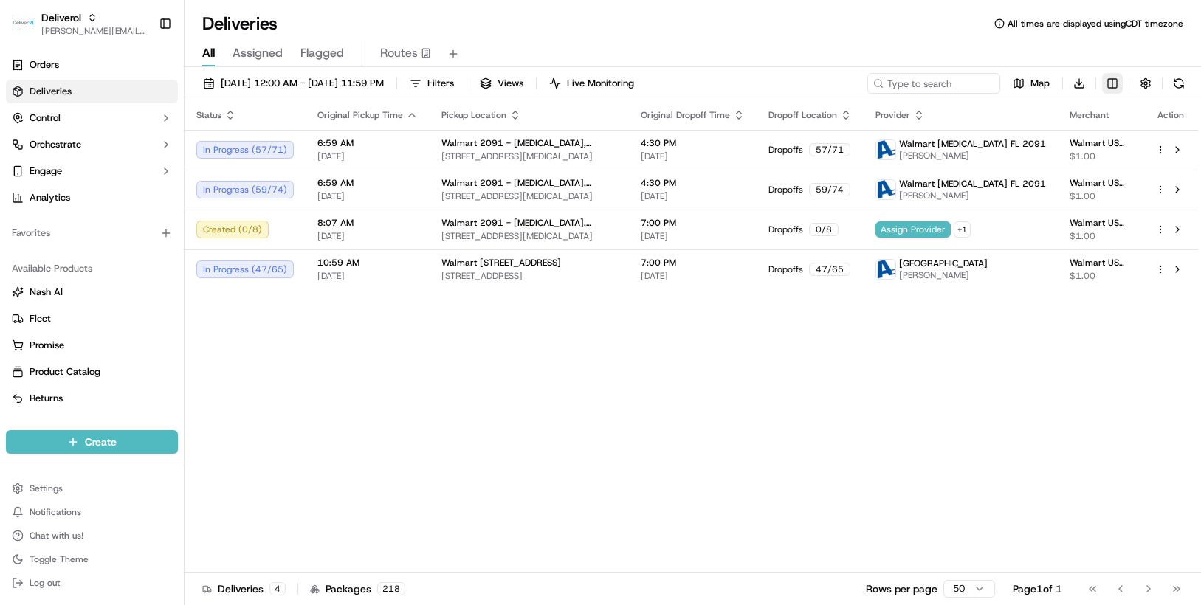
click at [1113, 81] on html "Deliverol [PERSON_NAME][EMAIL_ADDRESS][PERSON_NAME][DOMAIN_NAME] Toggle Sidebar…" at bounding box center [600, 302] width 1201 height 605
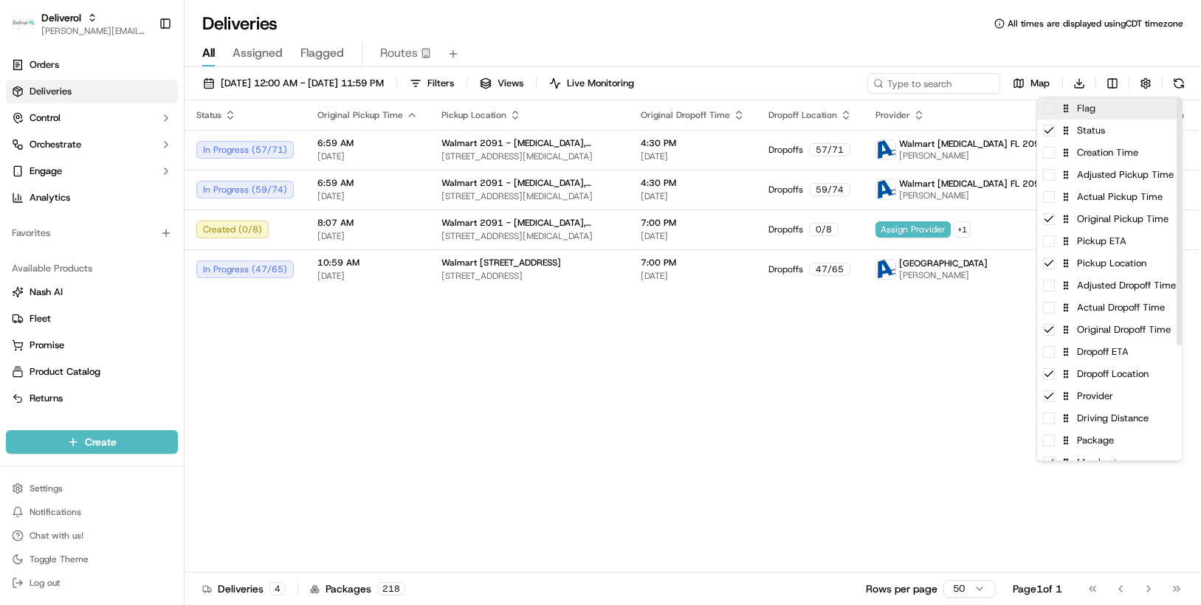
click at [1085, 112] on div "Flag" at bounding box center [1109, 108] width 145 height 22
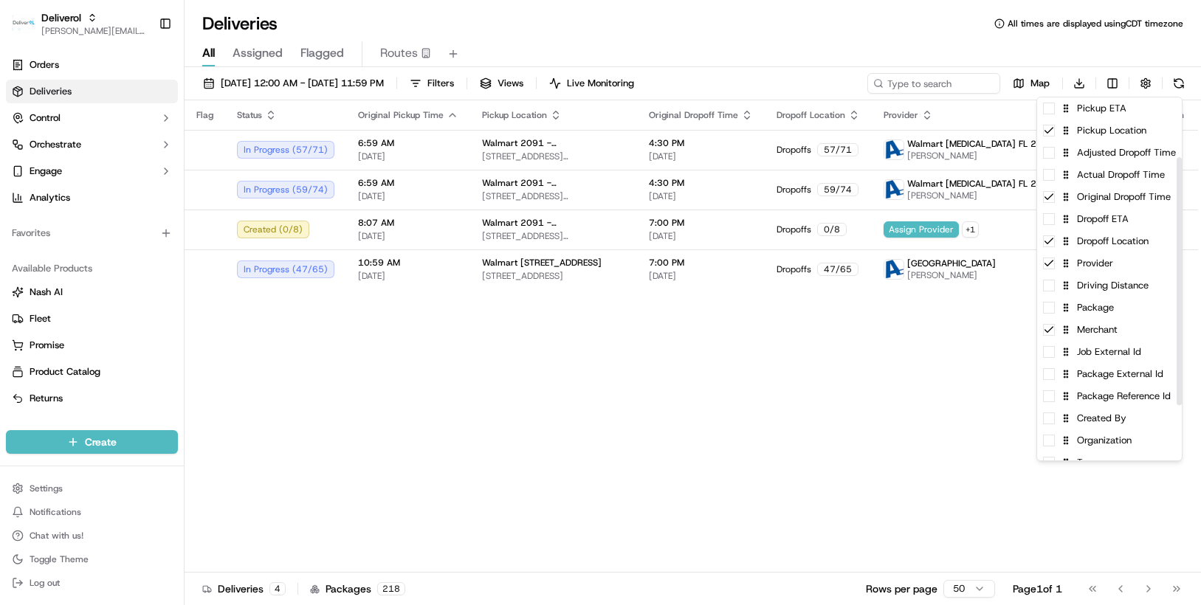
scroll to position [168, 0]
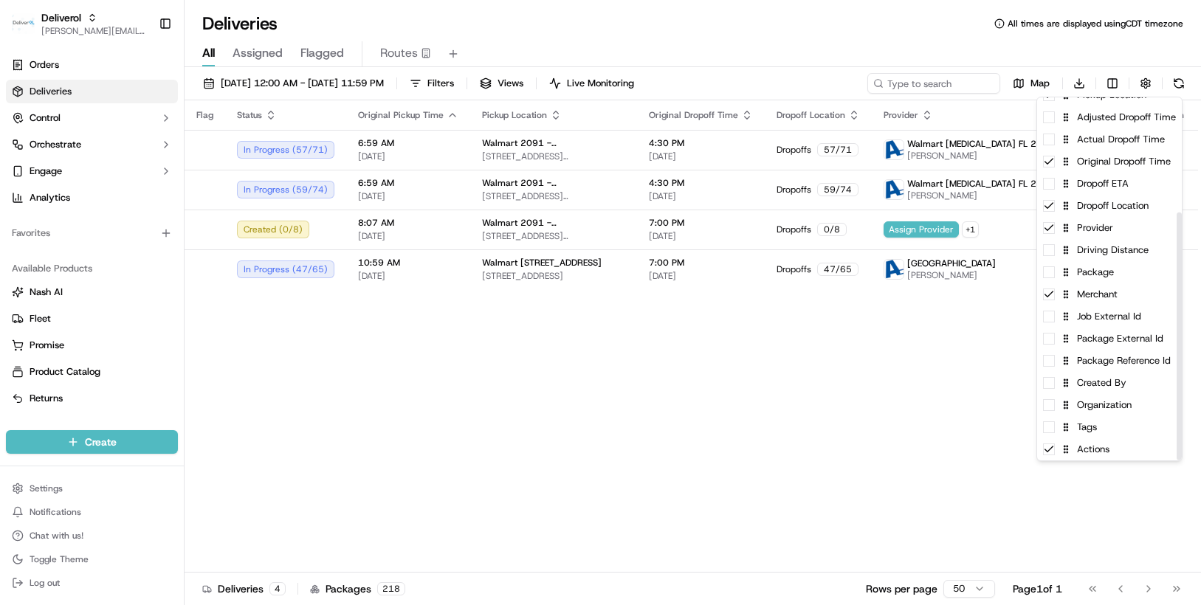
drag, startPoint x: 1179, startPoint y: 159, endPoint x: 1164, endPoint y: 334, distance: 176.3
click at [1177, 334] on div at bounding box center [1179, 337] width 5 height 248
click at [684, 422] on html "Deliverol [PERSON_NAME][EMAIL_ADDRESS][PERSON_NAME][DOMAIN_NAME] Toggle Sidebar…" at bounding box center [600, 302] width 1201 height 605
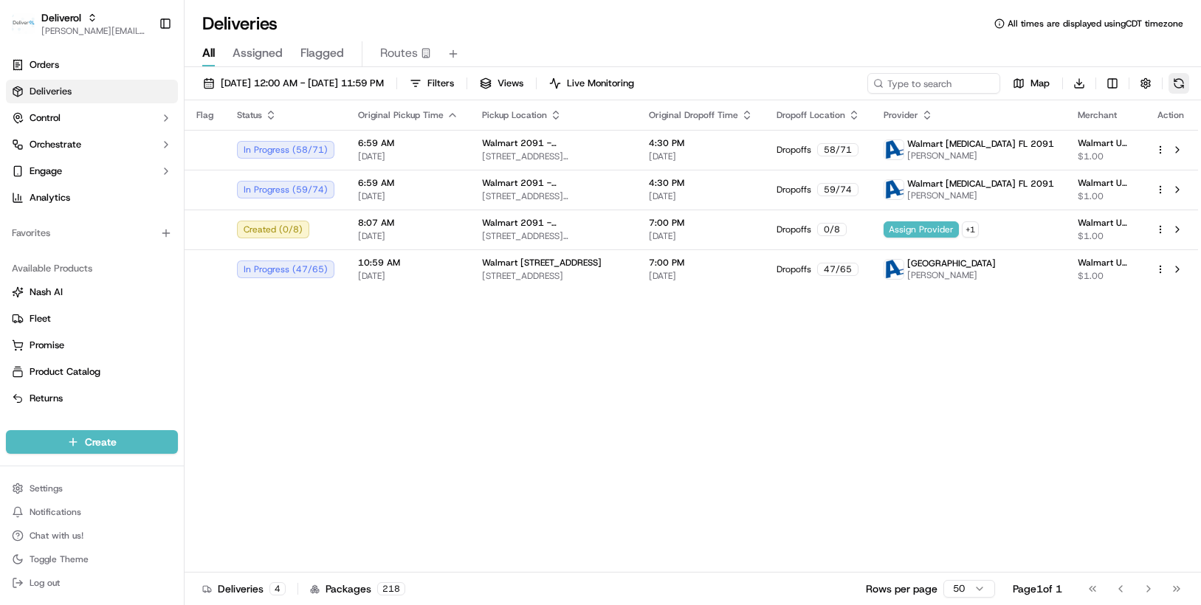
click at [1181, 85] on button at bounding box center [1179, 83] width 21 height 21
click at [408, 415] on div "Flag Status Original Pickup Time Pickup Location Original Dropoff Time Dropoff …" at bounding box center [692, 336] width 1014 height 473
click at [49, 67] on span "Orders" at bounding box center [45, 64] width 30 height 13
